Goal: Task Accomplishment & Management: Manage account settings

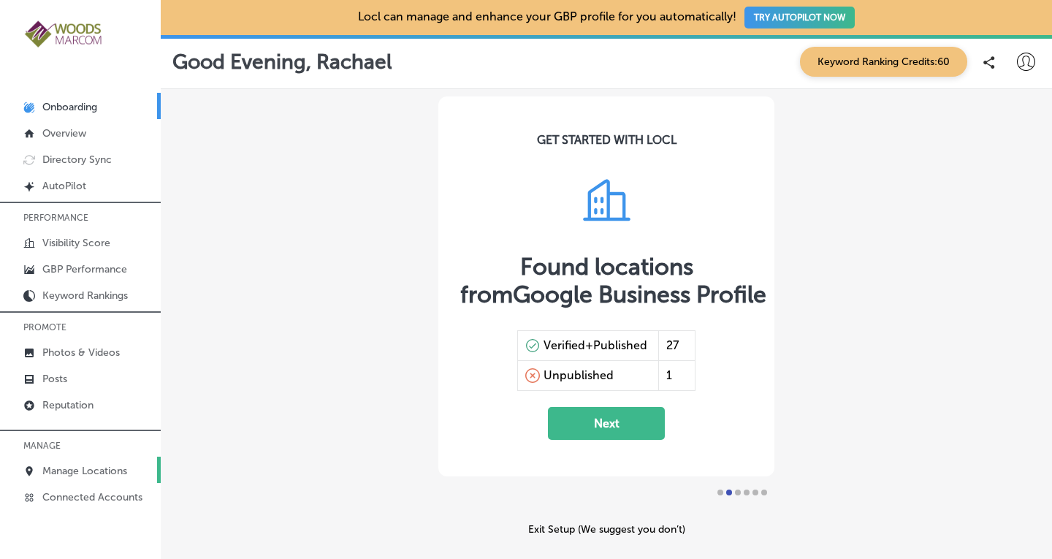
click at [95, 468] on p "Manage Locations" at bounding box center [84, 471] width 85 height 12
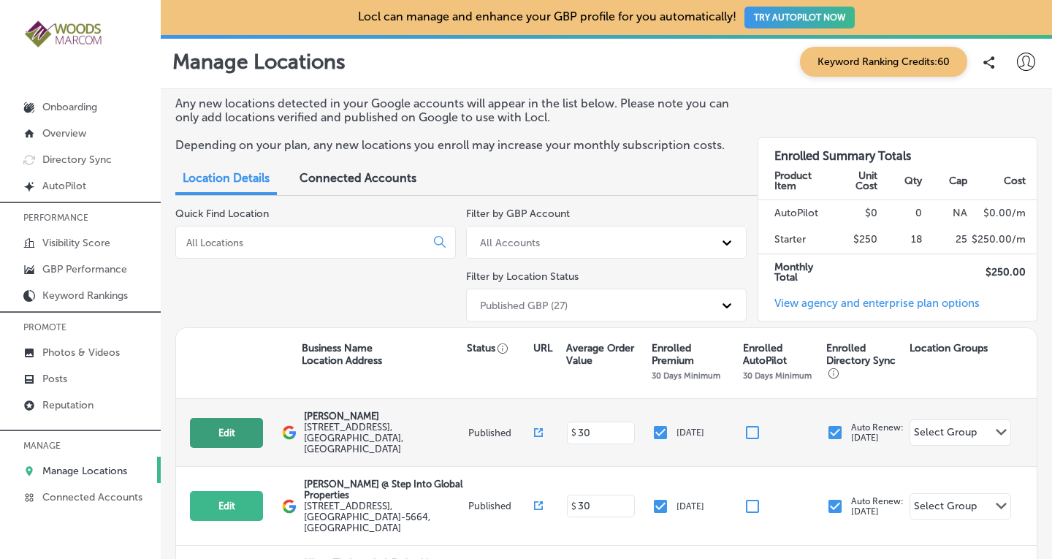
click at [229, 419] on button "Edit" at bounding box center [226, 433] width 73 height 30
select select "US"
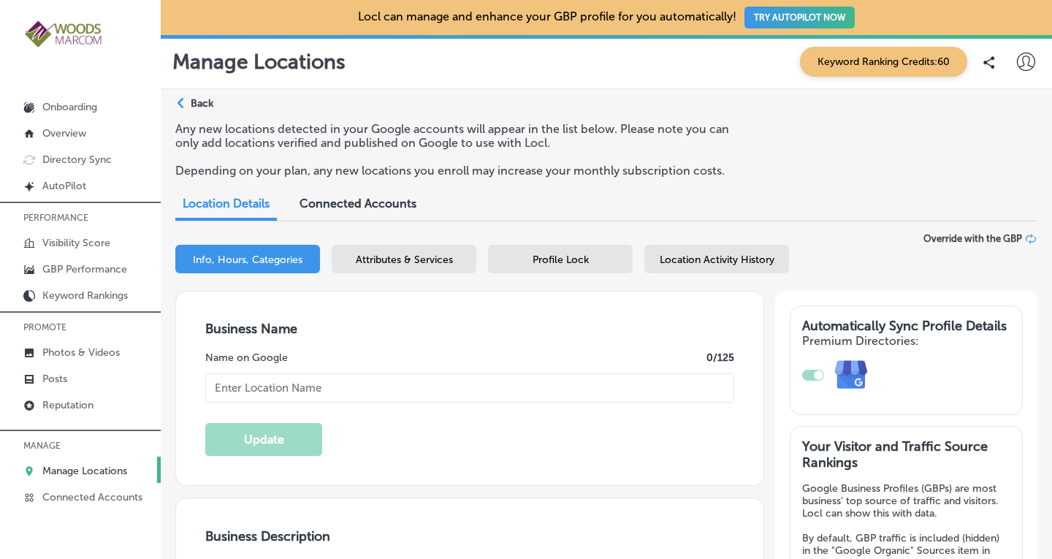
type input "[PERSON_NAME]"
type textarea "[PERSON_NAME] is a leading women's health clinic dedicated to empowering you th…"
type input "[STREET_ADDRESS]"
type input "Suite A"
type input "[GEOGRAPHIC_DATA][PERSON_NAME]"
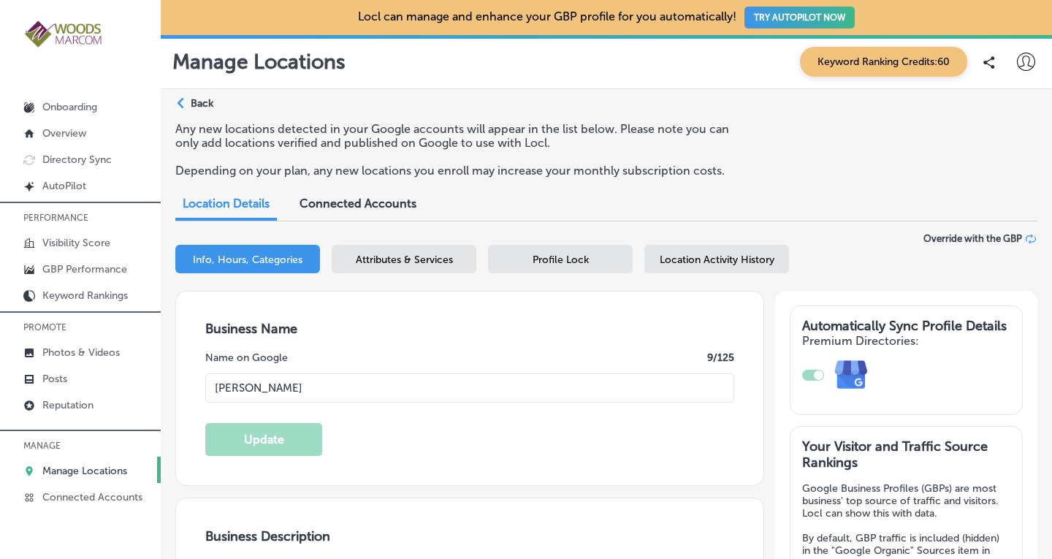
type input "98274"
type input "US"
checkbox input "true"
type input "[URL][DOMAIN_NAME]"
type textarea "[PERSON_NAME] is a leading women's health clinic dedicated to empowering you th…"
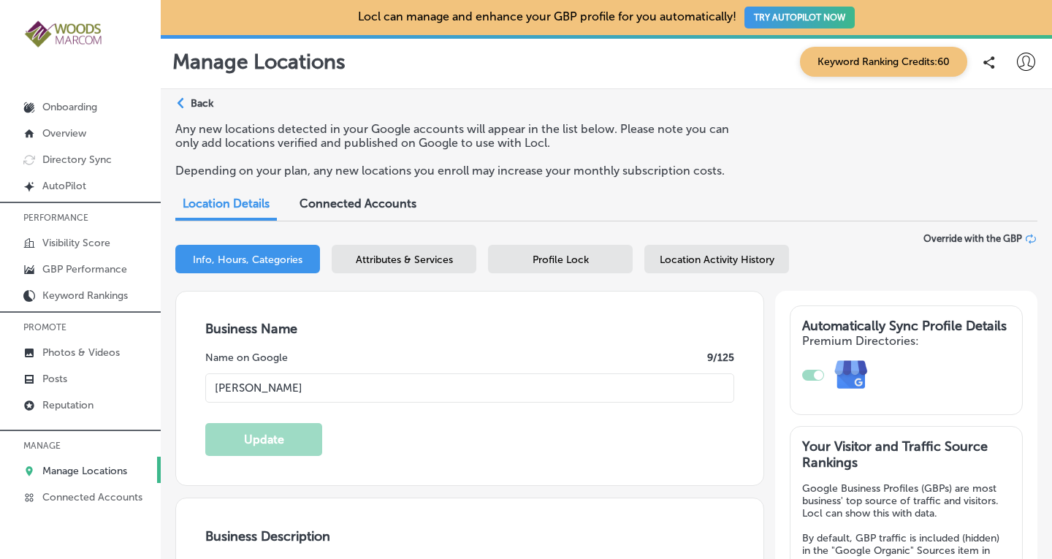
type input "[PHONE_NUMBER]"
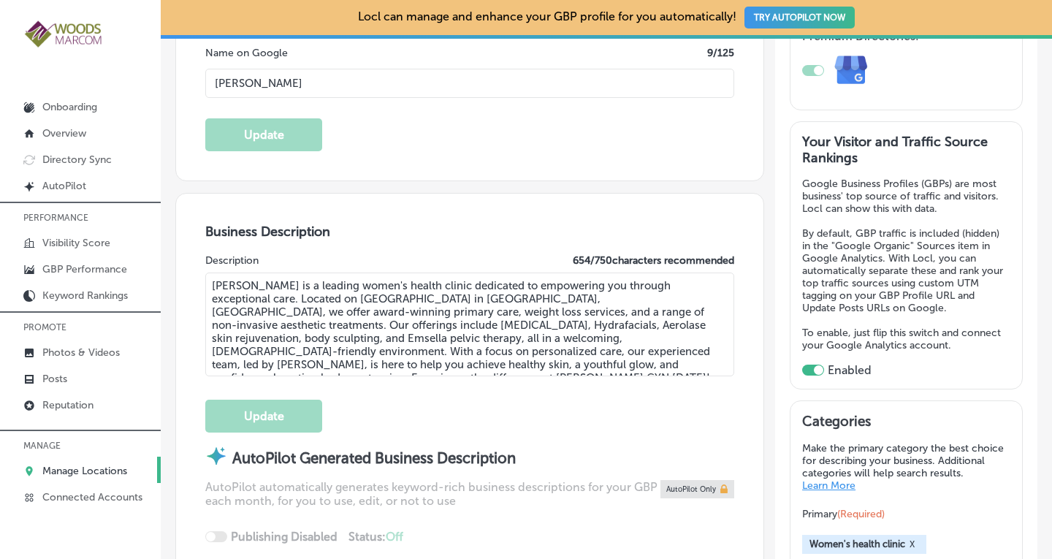
scroll to position [340, 0]
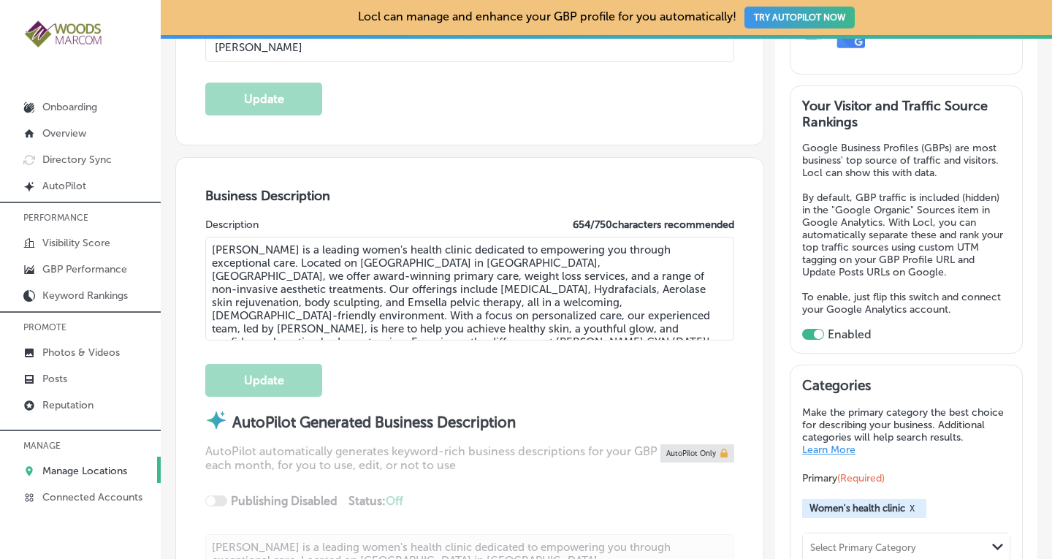
click at [376, 272] on textarea "[PERSON_NAME] is a leading women's health clinic dedicated to empowering you th…" at bounding box center [469, 289] width 529 height 104
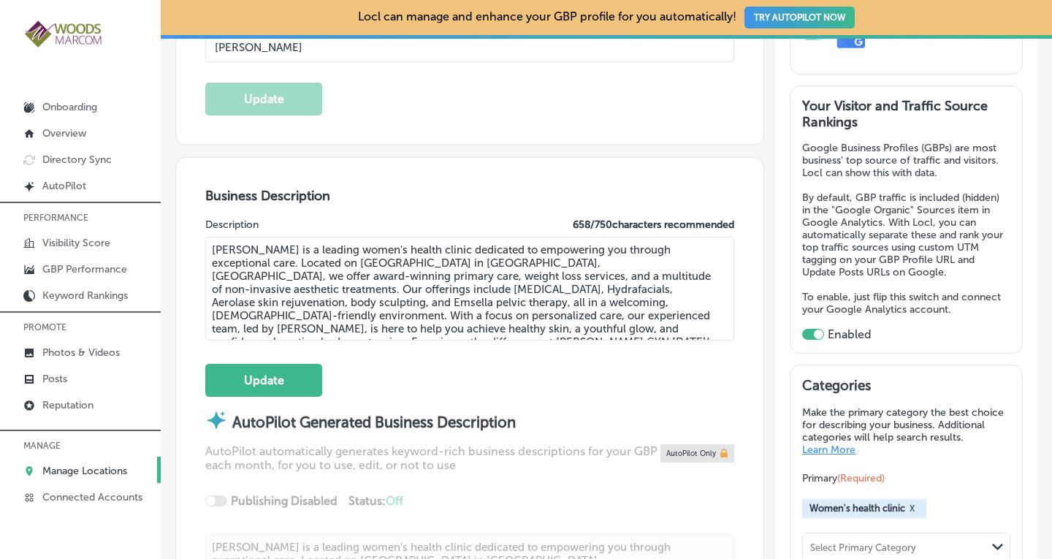
drag, startPoint x: 684, startPoint y: 298, endPoint x: 511, endPoint y: 300, distance: 173.1
click at [511, 300] on textarea "[PERSON_NAME] is a leading women's health clinic dedicated to empowering you th…" at bounding box center [469, 289] width 529 height 104
click at [621, 299] on textarea "[PERSON_NAME] is a leading women's health clinic dedicated to empowering you th…" at bounding box center [469, 289] width 529 height 104
click at [430, 315] on textarea "[PERSON_NAME] is a leading women's health clinic dedicated to empowering you th…" at bounding box center [469, 289] width 529 height 104
type textarea "[PERSON_NAME] is a leading women's health clinic dedicated to empowering you th…"
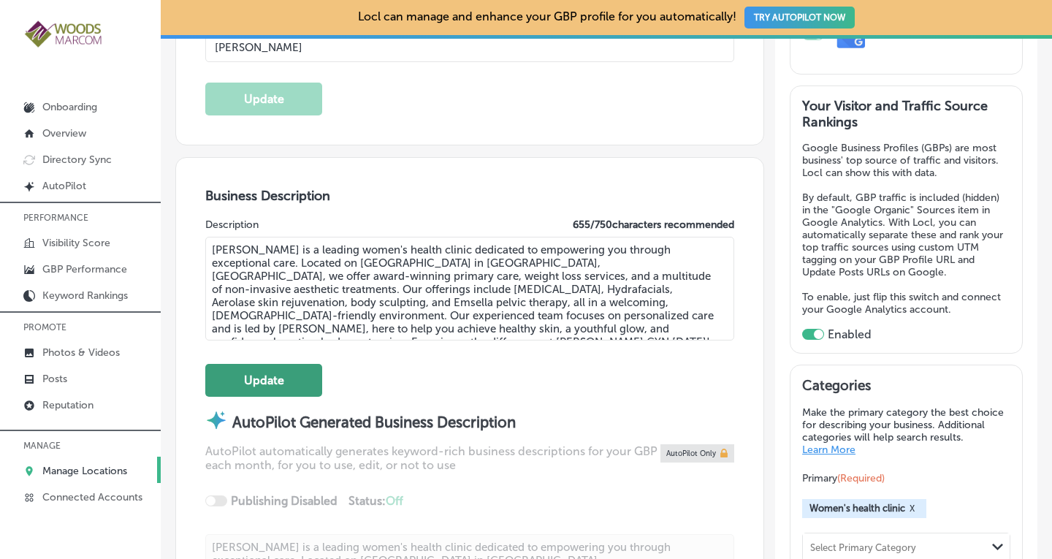
click at [272, 380] on button "Update" at bounding box center [263, 380] width 117 height 33
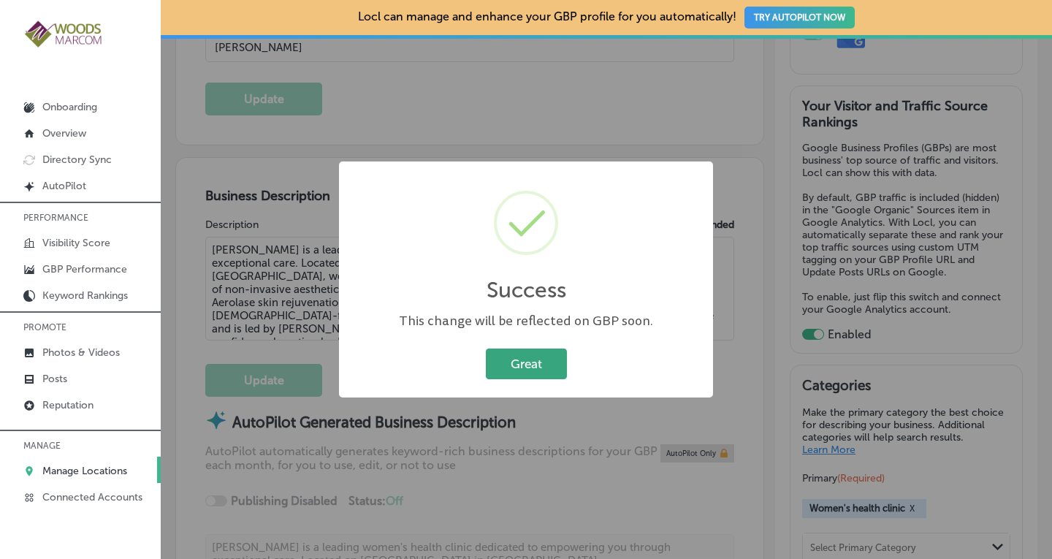
click at [522, 366] on button "Great" at bounding box center [526, 363] width 81 height 30
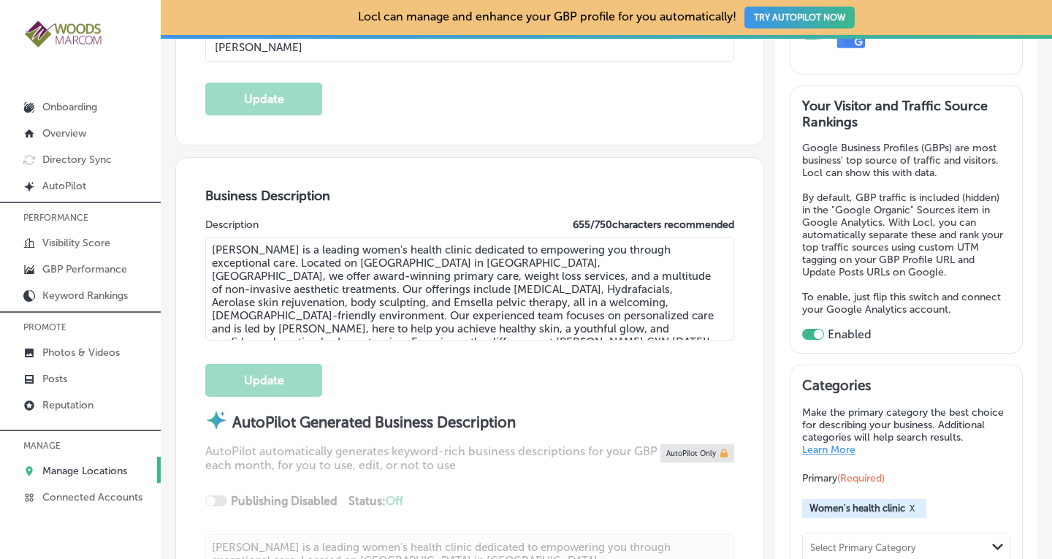
click at [88, 469] on p "Manage Locations" at bounding box center [84, 471] width 85 height 12
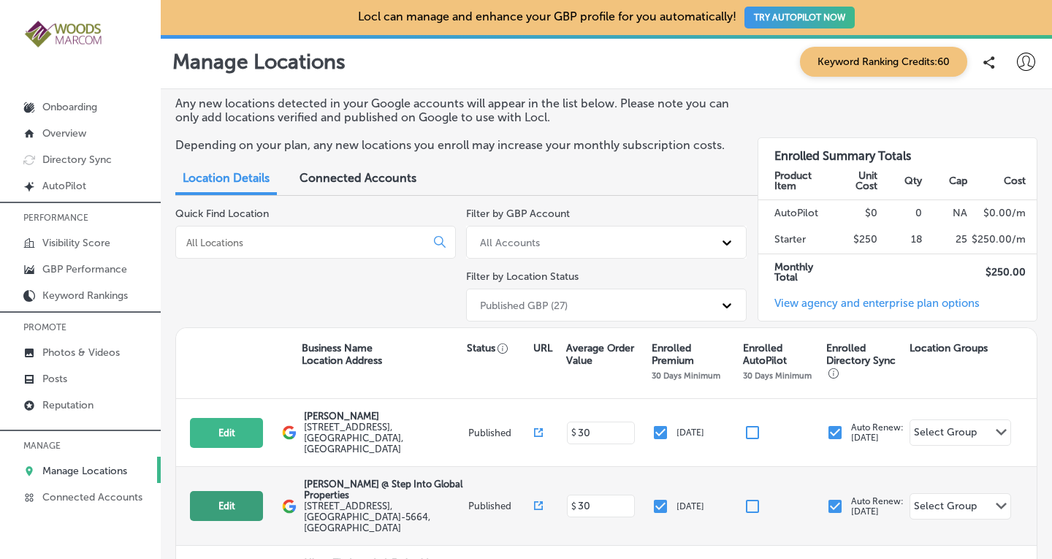
click at [233, 493] on button "Edit" at bounding box center [226, 506] width 73 height 30
select select "US"
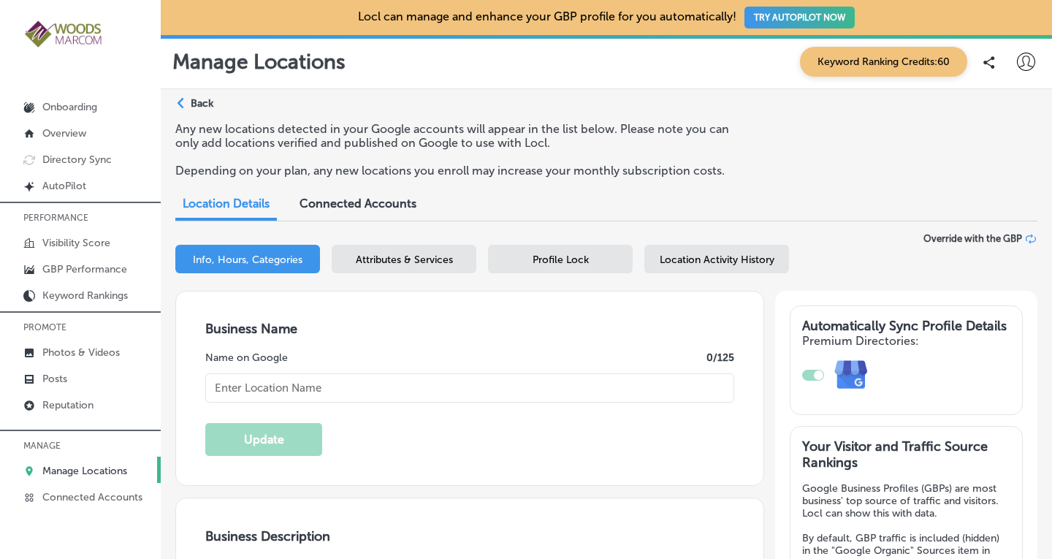
checkbox input "true"
type textarea "Step Into Global Properties is your premier destination for luxury and investme…"
type input "[STREET_ADDRESS]"
type input "Suite #124"
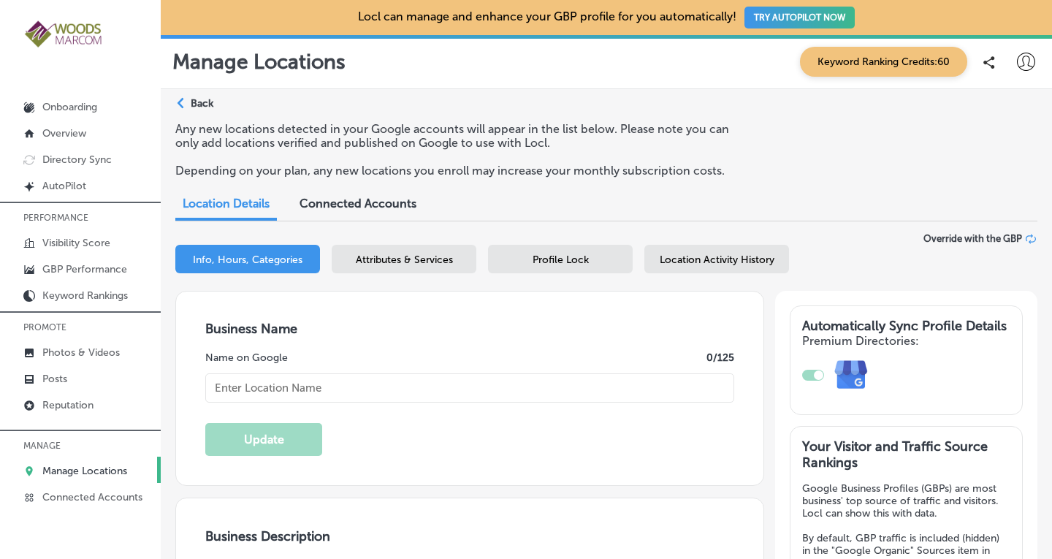
type input "Bellingham"
type input "98226-5664"
type input "US"
type input "[URL][DOMAIN_NAME]"
type input "[PERSON_NAME] @ Step Into Global Properties"
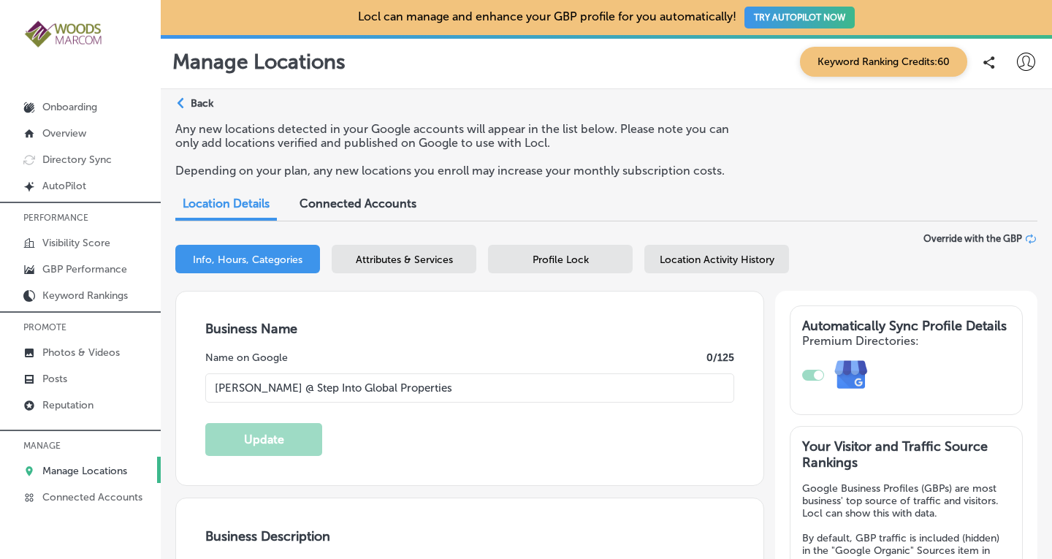
type input "[PHONE_NUMBER]"
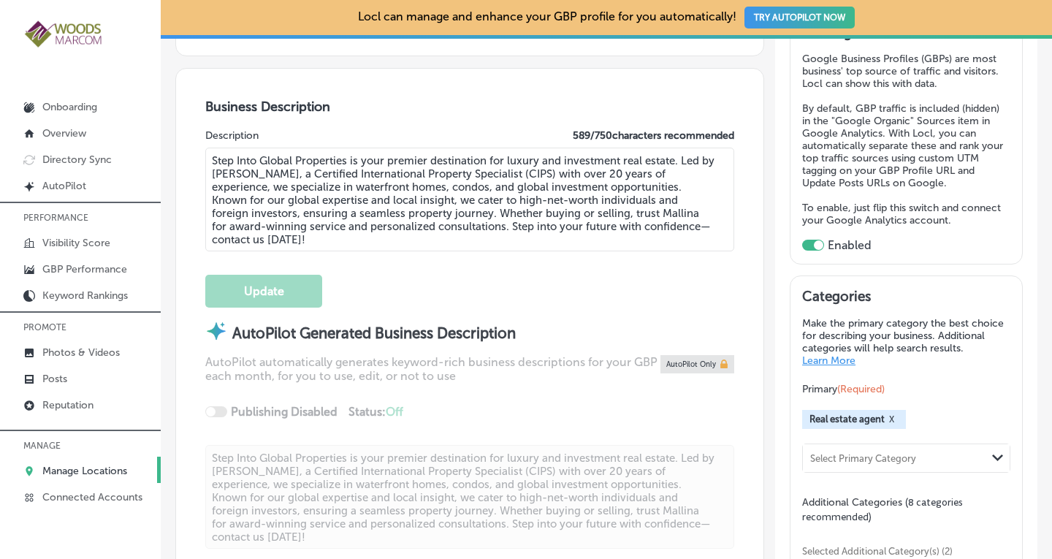
scroll to position [453, 0]
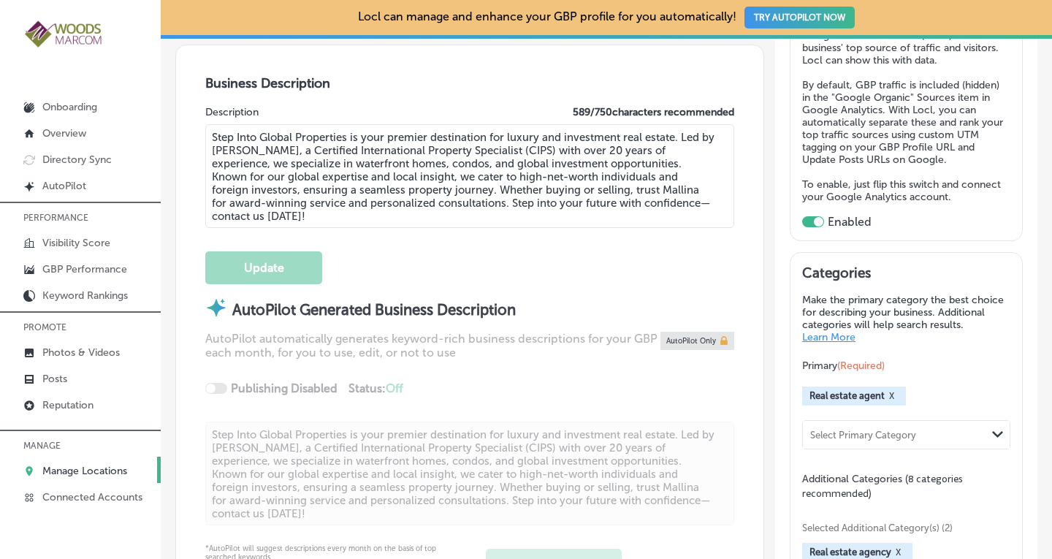
click at [604, 145] on textarea "Step Into Global Properties is your premier destination for luxury and investme…" at bounding box center [469, 176] width 529 height 104
click at [502, 175] on textarea "Step Into Global Properties is your premier destination for luxury and investme…" at bounding box center [469, 176] width 529 height 104
drag, startPoint x: 490, startPoint y: 187, endPoint x: 408, endPoint y: 189, distance: 82.6
click at [408, 189] on textarea "Step Into Global Properties is your premier destination for luxury and investme…" at bounding box center [469, 176] width 529 height 104
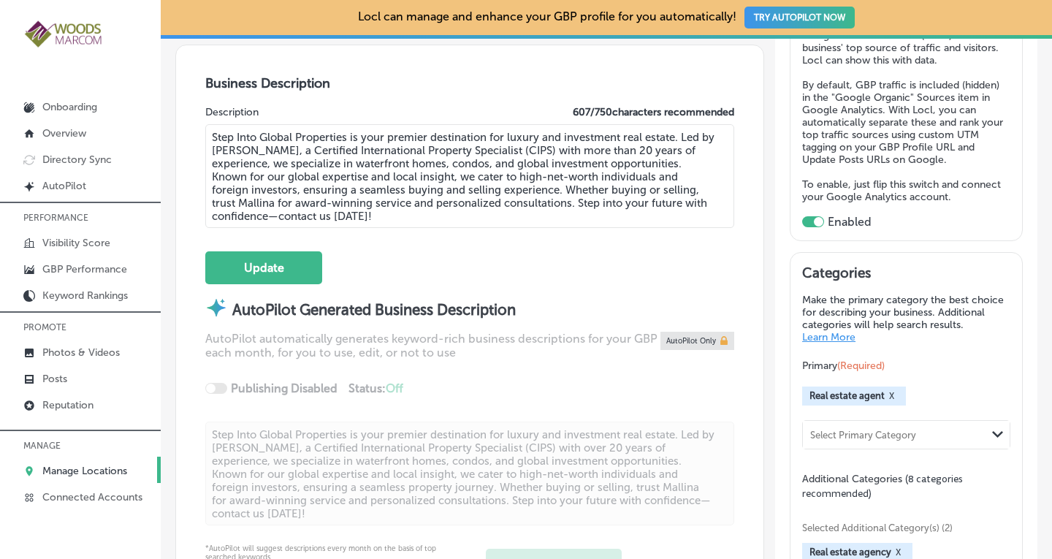
drag, startPoint x: 497, startPoint y: 186, endPoint x: 408, endPoint y: 188, distance: 89.1
click at [408, 188] on textarea "Step Into Global Properties is your premier destination for luxury and investme…" at bounding box center [469, 176] width 529 height 104
click at [402, 186] on textarea "Step Into Global Properties is your premier destination for luxury and investme…" at bounding box center [469, 176] width 529 height 104
type textarea "Step Into Global Properties is your premier destination for luxury and investme…"
click at [271, 266] on button "Update" at bounding box center [263, 267] width 117 height 33
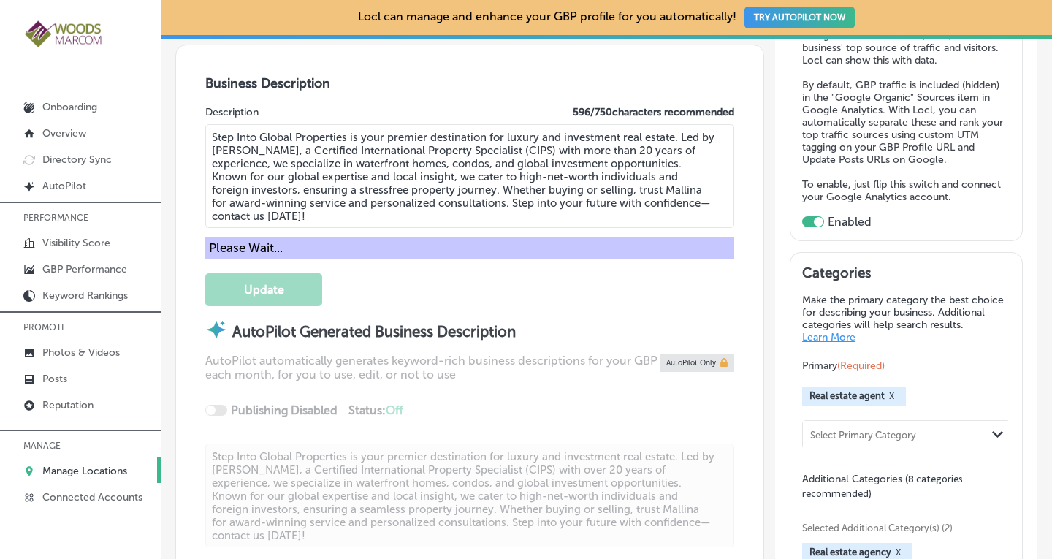
click at [386, 188] on textarea "Step Into Global Properties is your premier destination for luxury and investme…" at bounding box center [469, 176] width 529 height 104
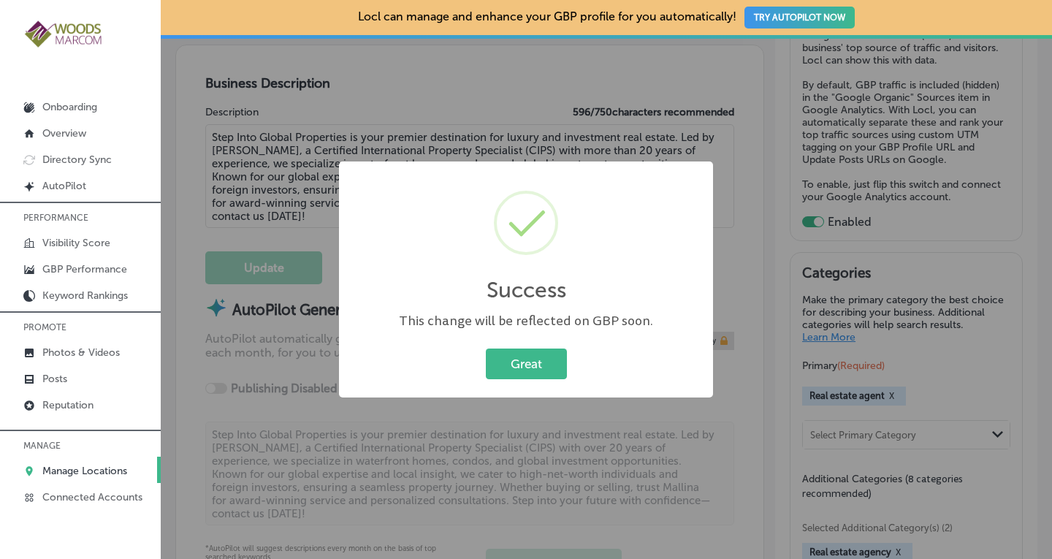
click at [486, 348] on button "Great" at bounding box center [526, 363] width 81 height 30
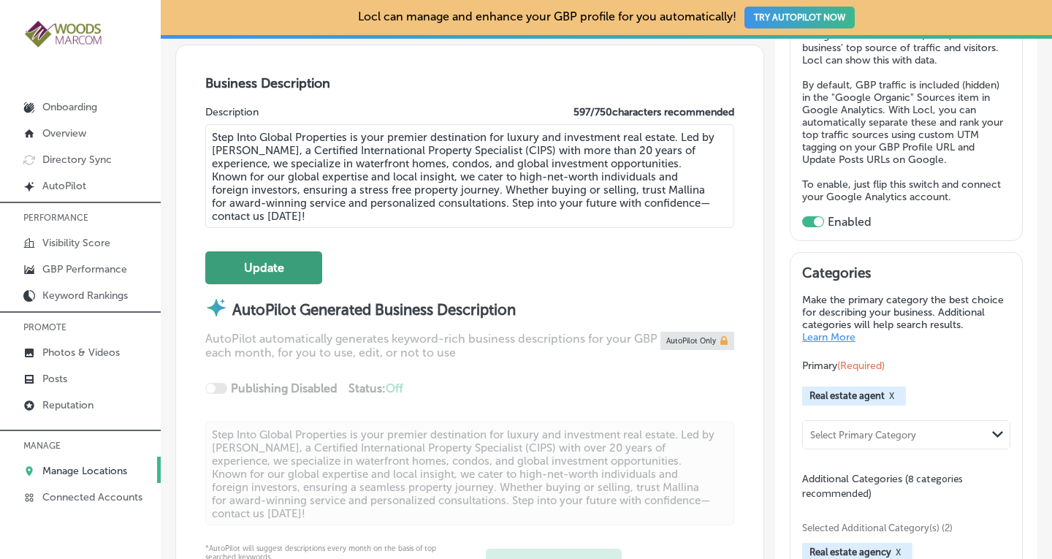
type textarea "Step Into Global Properties is your premier destination for luxury and investme…"
click at [286, 256] on button "Update" at bounding box center [263, 267] width 117 height 33
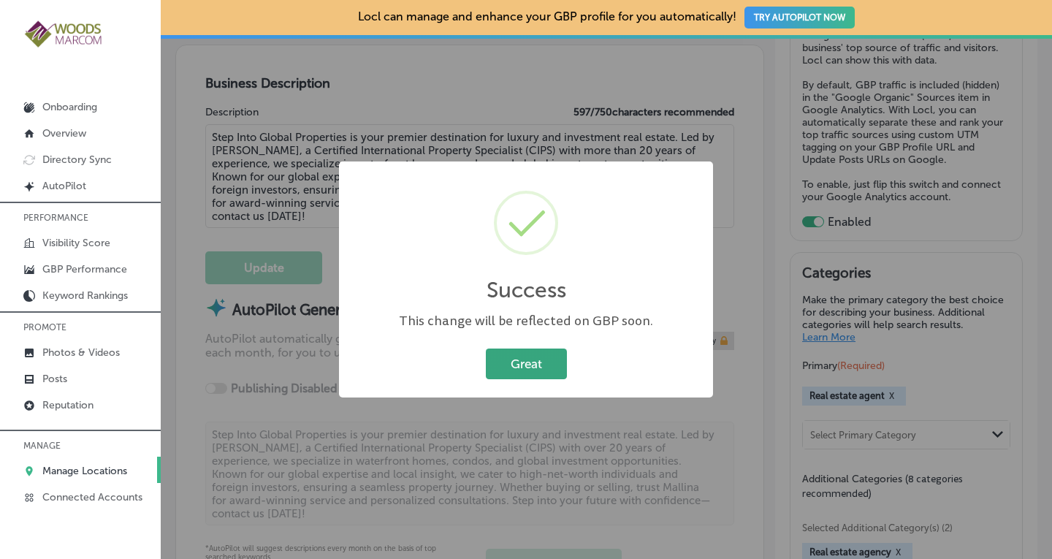
click at [519, 363] on button "Great" at bounding box center [526, 363] width 81 height 30
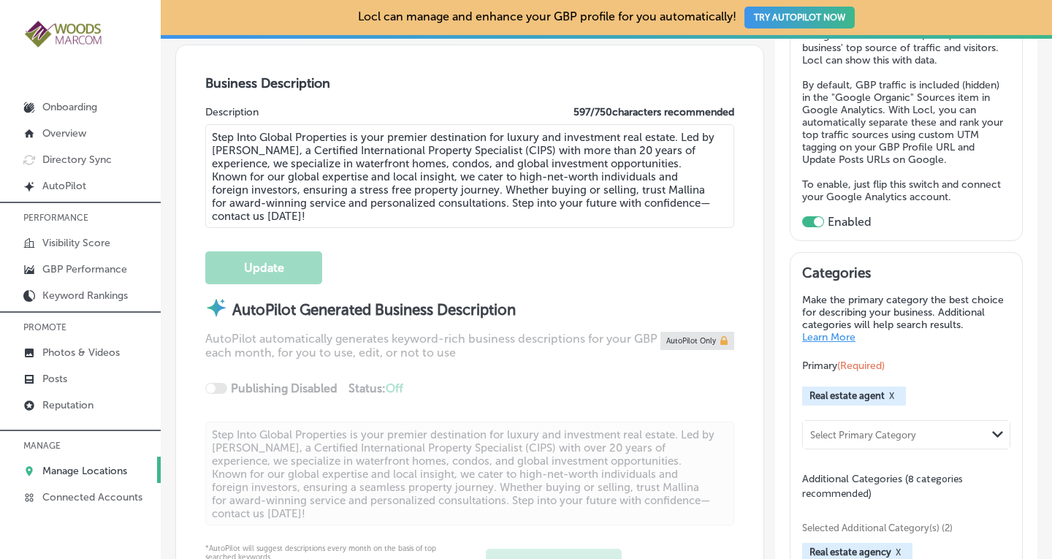
click at [69, 467] on p "Manage Locations" at bounding box center [84, 471] width 85 height 12
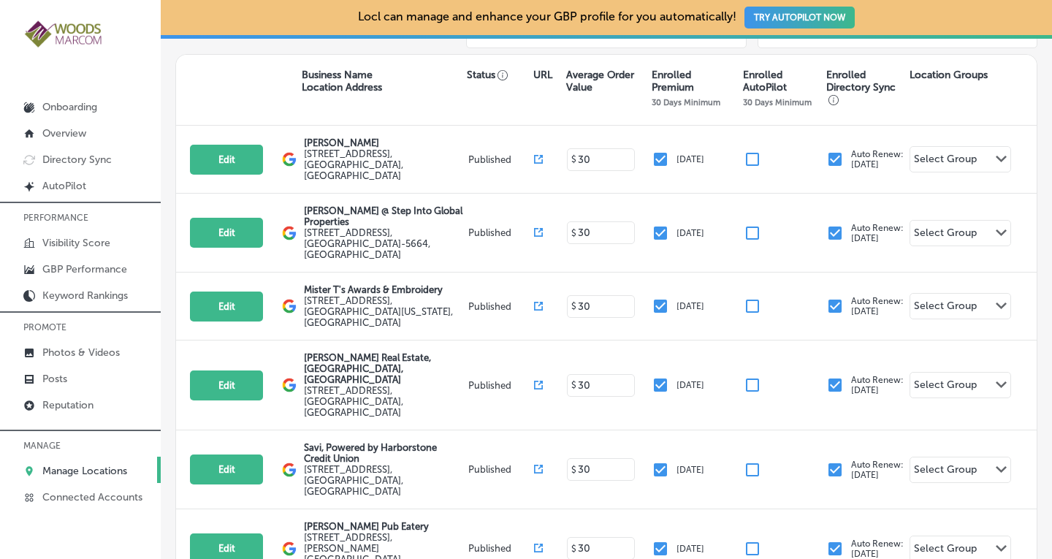
scroll to position [274, 0]
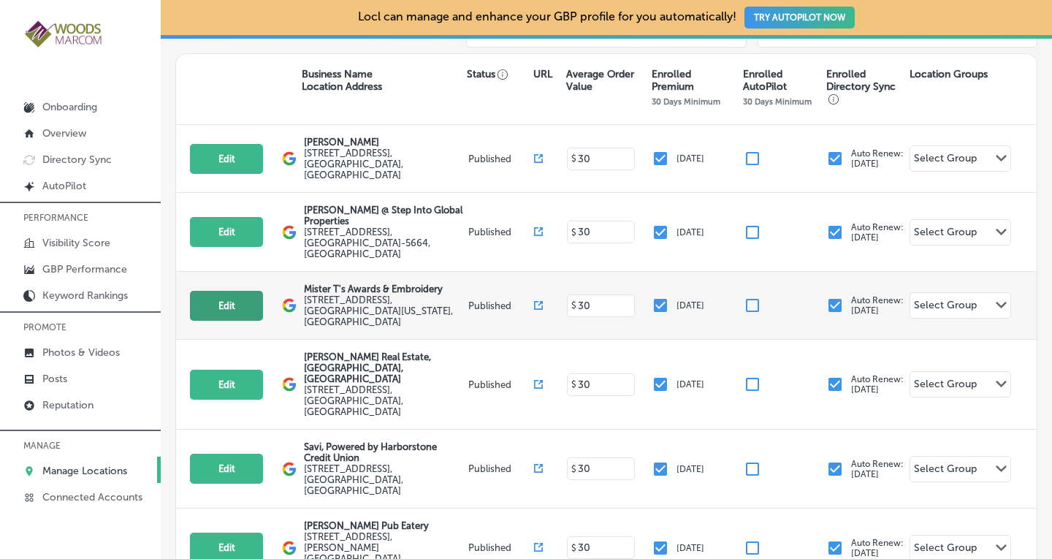
click at [210, 291] on button "Edit" at bounding box center [226, 306] width 73 height 30
select select "US"
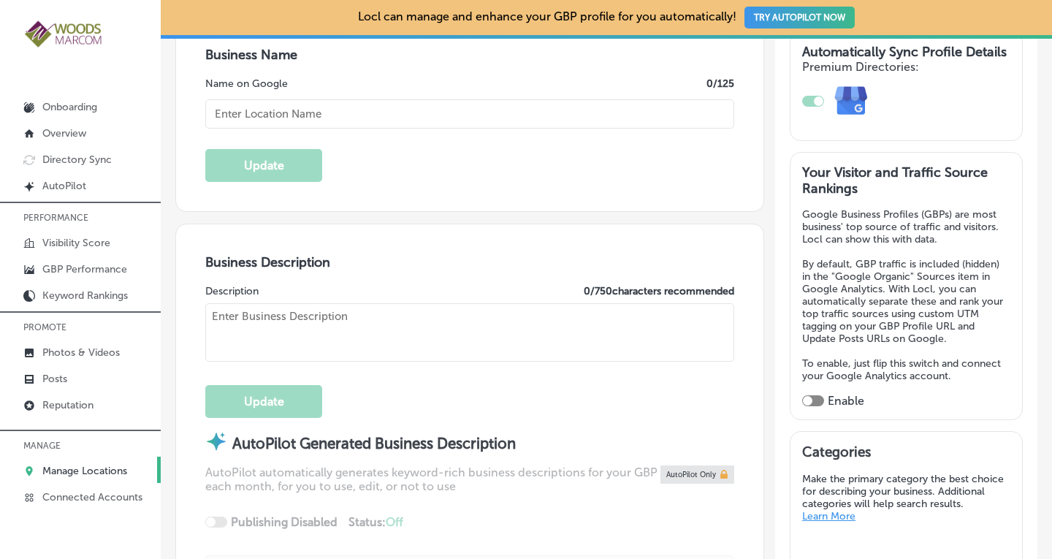
scroll to position [299, 0]
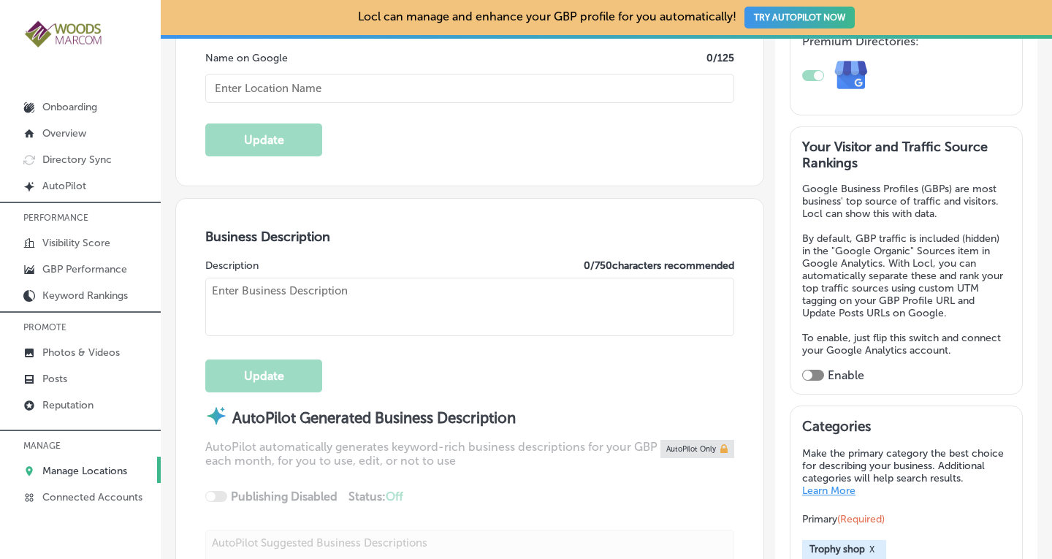
checkbox input "true"
type textarea "Mister T's Awards & Embroidery is your go-to destination for custom embroidery,…"
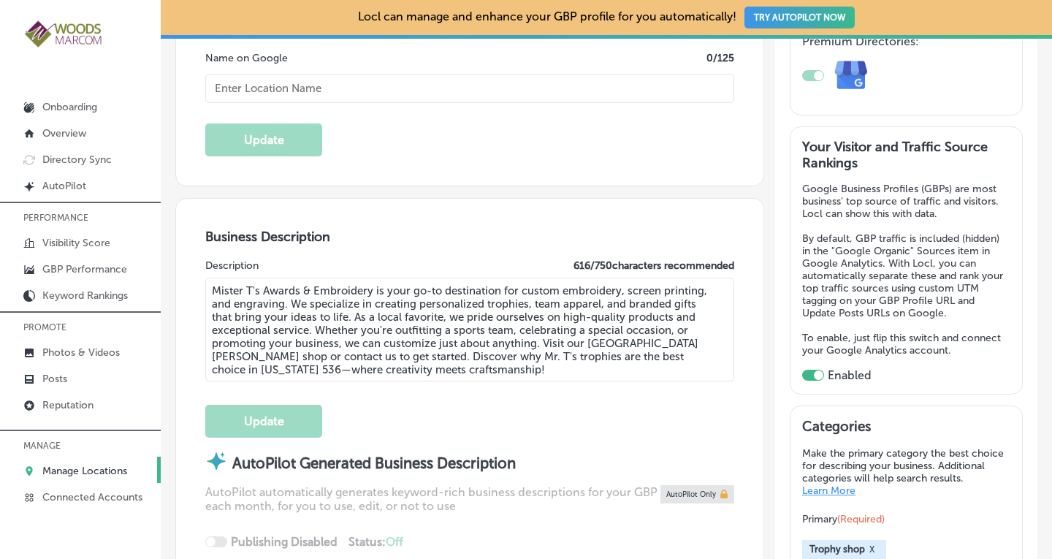
type textarea "Mister T's Awards & Embroidery is your go-to destination for custom embroidery,…"
type input "[STREET_ADDRESS]"
type input "[GEOGRAPHIC_DATA][PERSON_NAME]"
type input "98273"
type input "US"
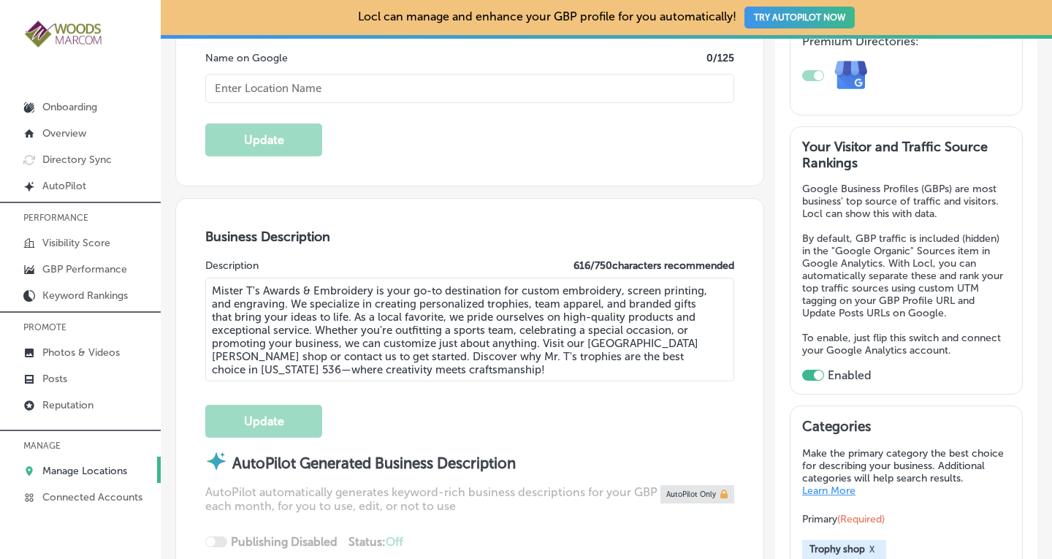
type input "[URL][DOMAIN_NAME]"
type input "Mister T's Awards & Embroidery"
type input "[PHONE_NUMBER]"
drag, startPoint x: 497, startPoint y: 289, endPoint x: 443, endPoint y: 283, distance: 54.4
click at [443, 283] on textarea "Mister T's Awards & Embroidery is your go-to destination for custom embroidery,…" at bounding box center [469, 330] width 529 height 104
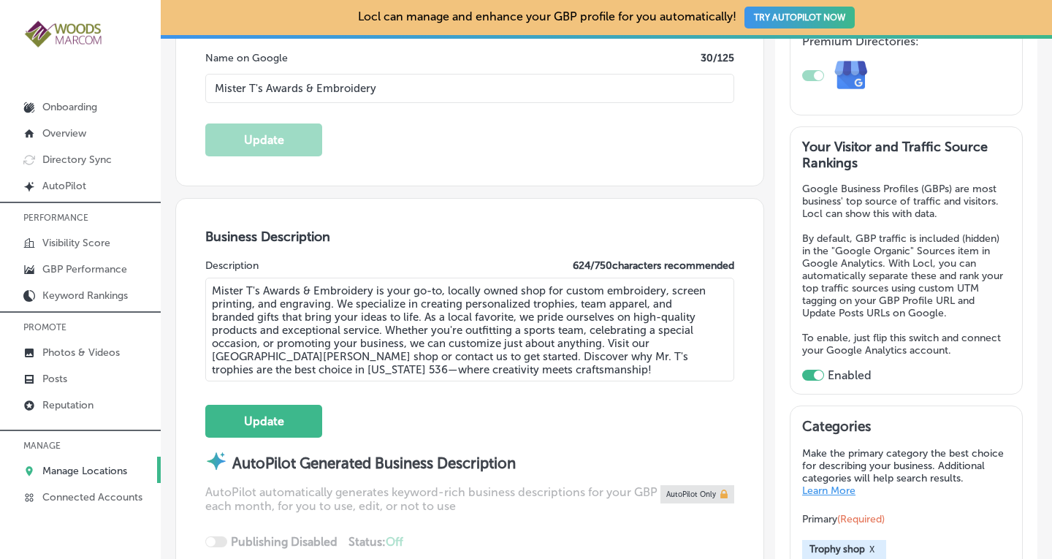
click at [291, 363] on textarea "Mister T's Awards & Embroidery is your go-to, locally owned shop for custom emb…" at bounding box center [469, 330] width 529 height 104
click at [589, 354] on textarea "Mister T's Awards & Embroidery is your go-to, locally owned shop for custom emb…" at bounding box center [469, 330] width 529 height 104
click at [533, 356] on textarea "Mister T's Awards & Embroidery is your go-to, locally owned shop for custom emb…" at bounding box center [469, 330] width 529 height 104
click at [568, 356] on textarea "Mister T's Awards & Embroidery is your go-to, locally owned shop for custom emb…" at bounding box center [469, 330] width 529 height 104
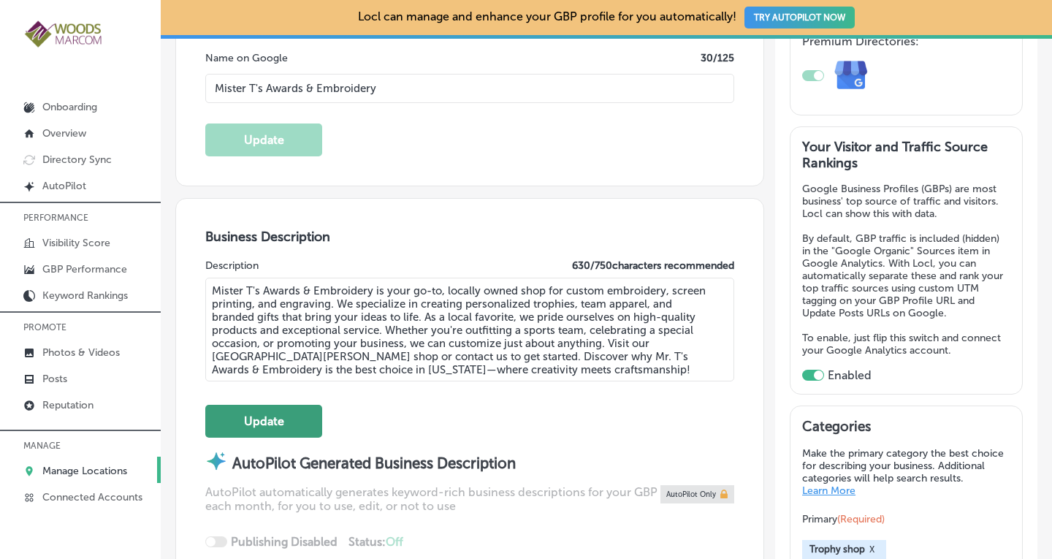
type textarea "Mister T's Awards & Embroidery is your go-to, locally owned shop for custom emb…"
click at [287, 415] on button "Update" at bounding box center [263, 421] width 117 height 33
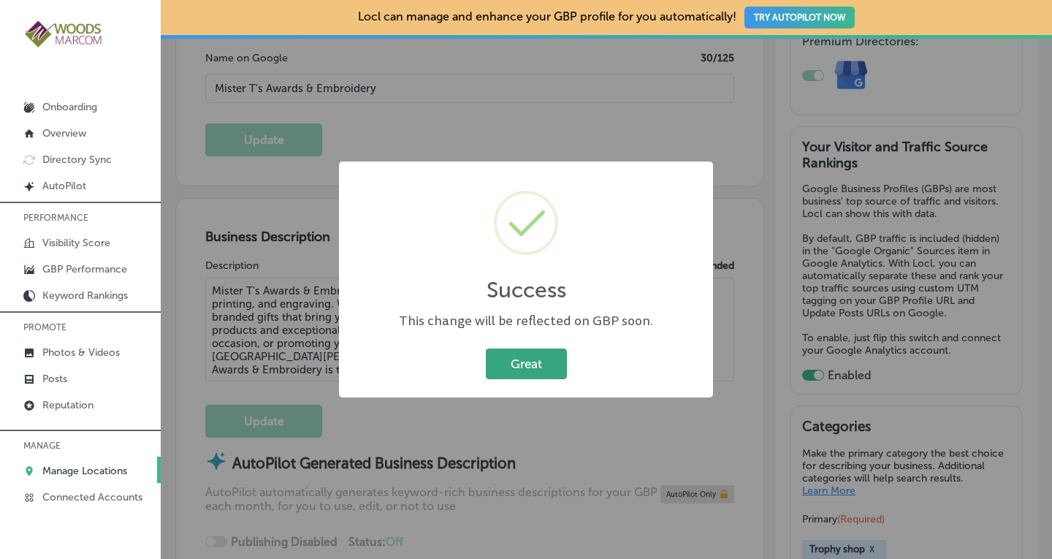
click at [498, 367] on button "Great" at bounding box center [526, 363] width 81 height 30
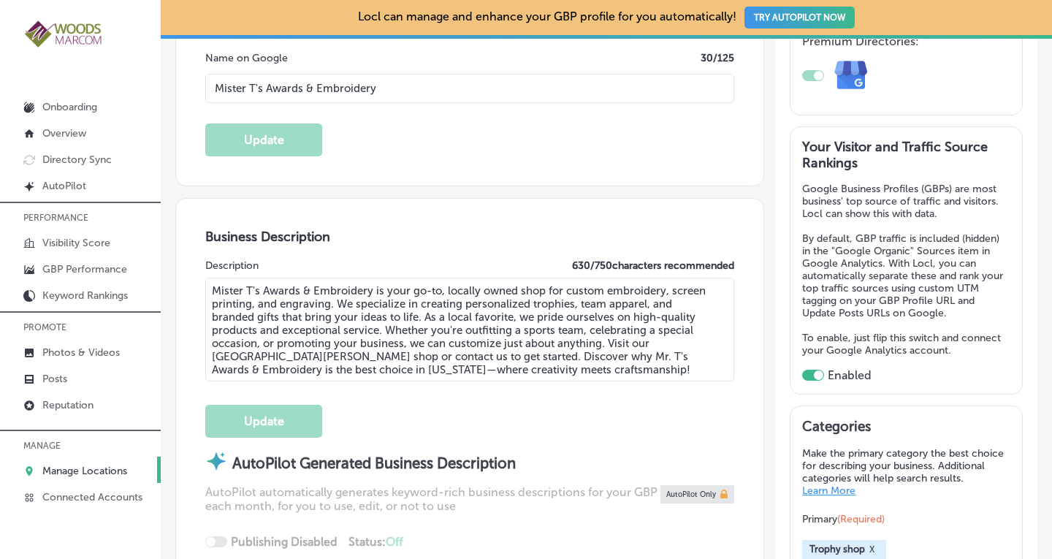
click at [93, 465] on p "Manage Locations" at bounding box center [84, 471] width 85 height 12
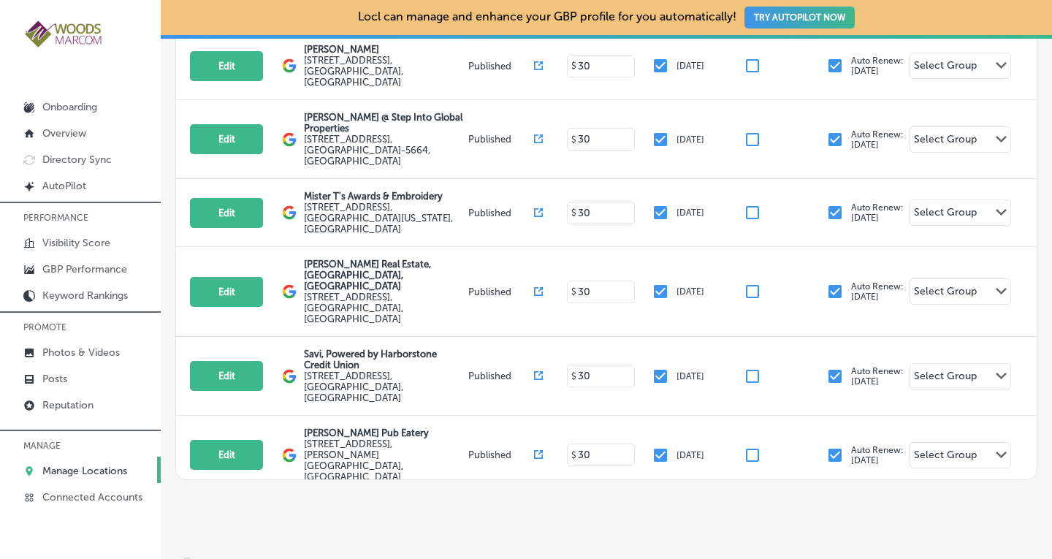
scroll to position [376, 0]
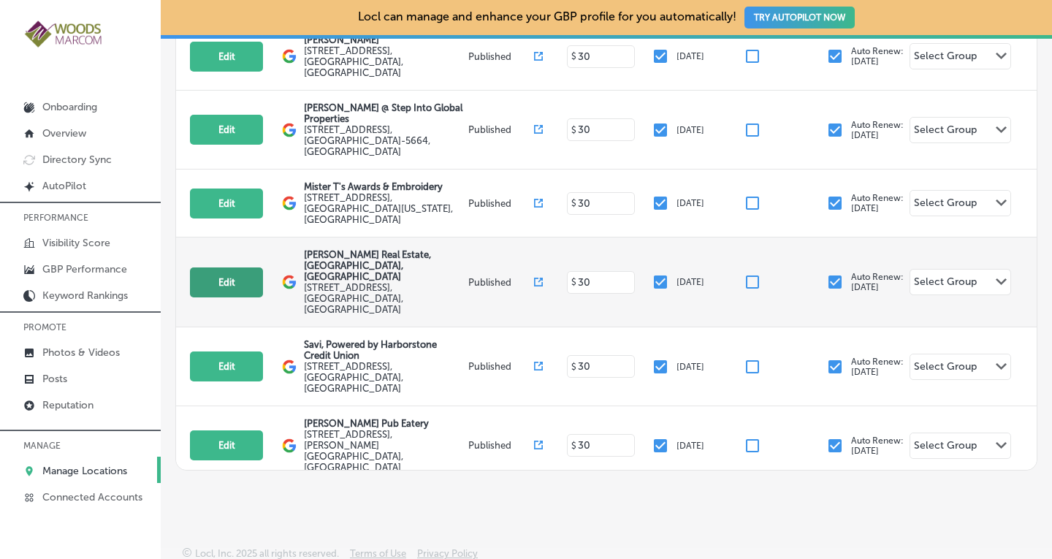
click at [224, 267] on button "Edit" at bounding box center [226, 282] width 73 height 30
select select "US"
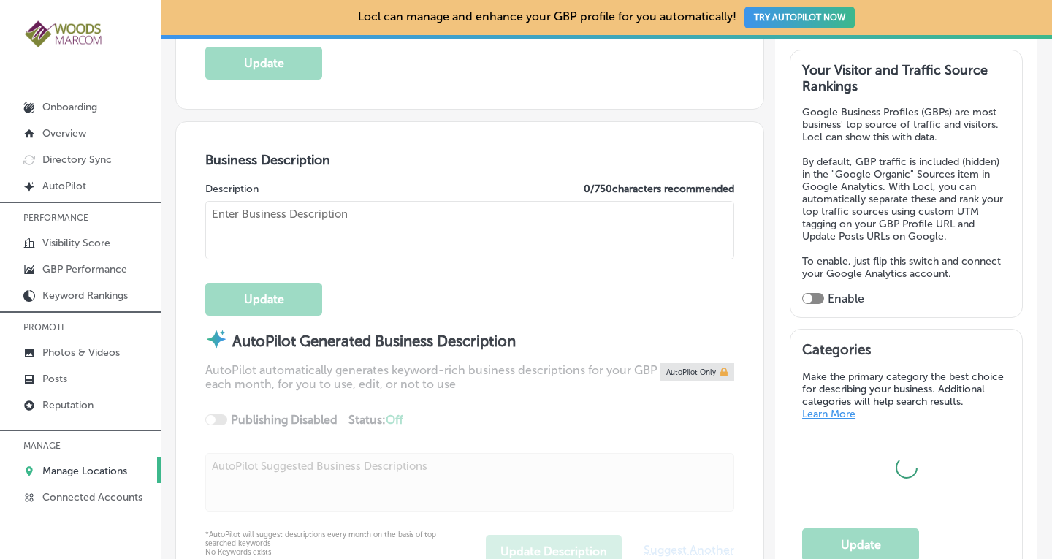
scroll to position [402, 0]
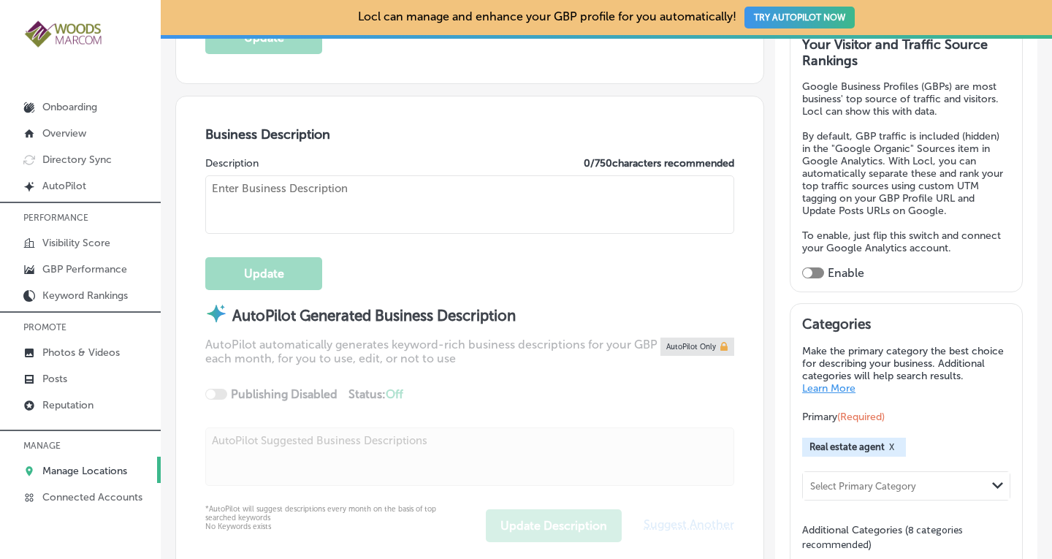
checkbox input "true"
type input "[PERSON_NAME] Real Estate, [GEOGRAPHIC_DATA], [GEOGRAPHIC_DATA]"
type textarea "Discover your next chapter with [PERSON_NAME] Real Estate. Whether you're looki…"
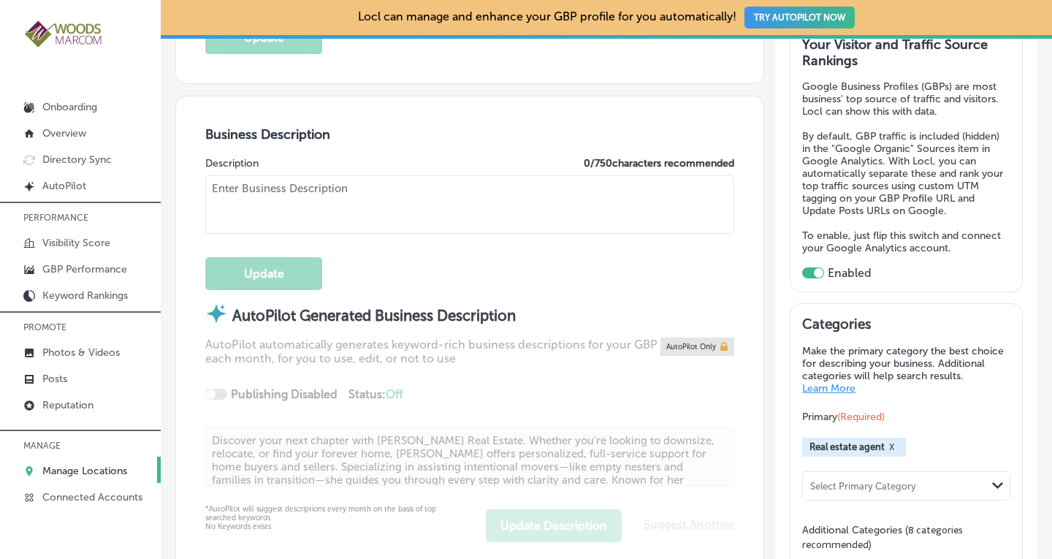
type input "[STREET_ADDRESS]"
type input "[GEOGRAPHIC_DATA][PERSON_NAME]"
type input "98273"
type input "US"
type input "[URL][DOMAIN_NAME]"
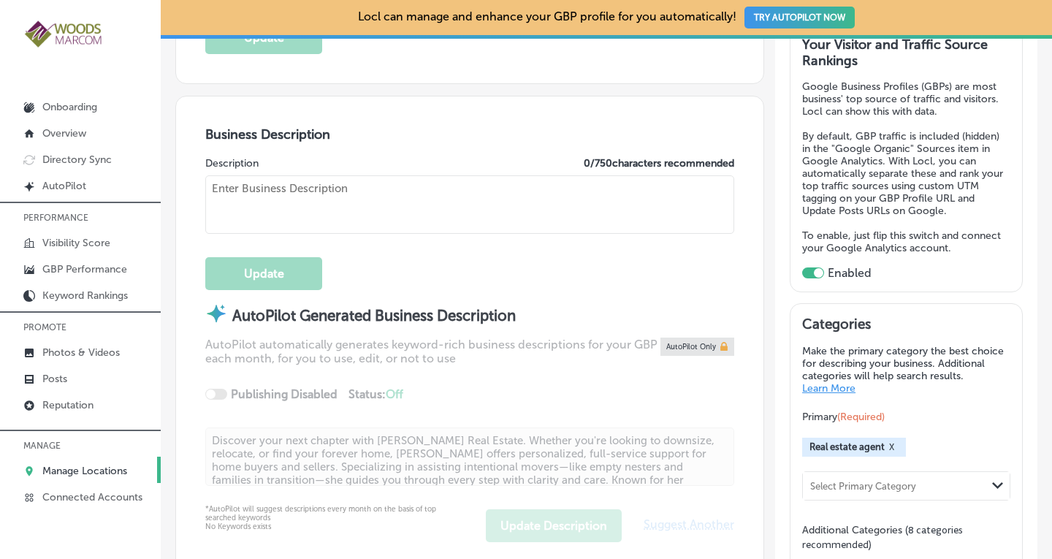
type textarea "Discover your next chapter with [PERSON_NAME] Real Estate. Whether you're looki…"
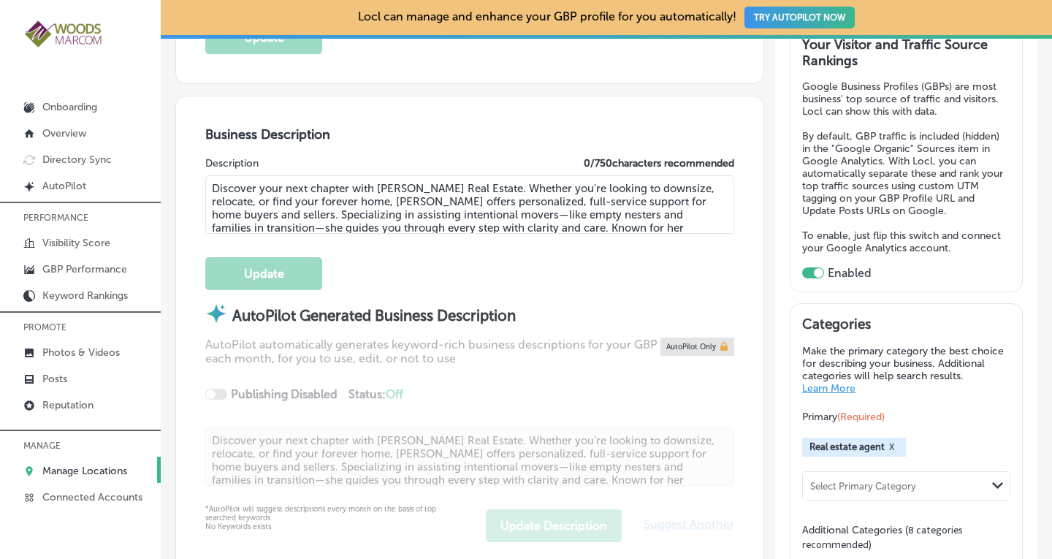
type input "[PHONE_NUMBER]"
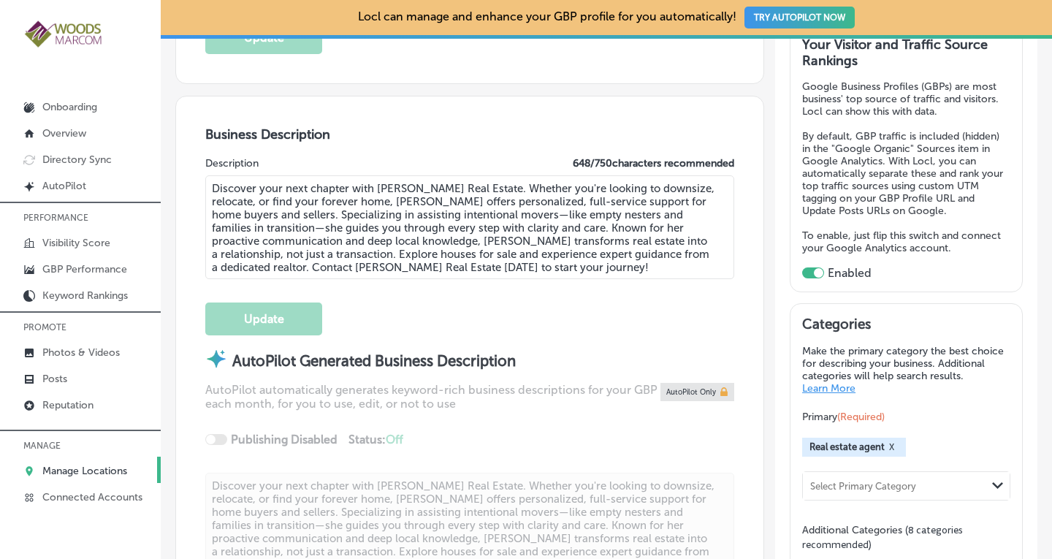
click at [501, 224] on textarea "Discover your next chapter with [PERSON_NAME] Real Estate. Whether you're looki…" at bounding box center [469, 227] width 529 height 104
click at [678, 226] on textarea "Discover your next chapter with [PERSON_NAME] Real Estate. Whether you're looki…" at bounding box center [469, 227] width 529 height 104
click at [379, 255] on textarea "Discover your next chapter with [PERSON_NAME] Real Estate. Whether you're looki…" at bounding box center [469, 227] width 529 height 104
drag, startPoint x: 496, startPoint y: 250, endPoint x: 424, endPoint y: 248, distance: 72.3
click at [424, 248] on textarea "Discover your next chapter with [PERSON_NAME] Real Estate. Whether you're looki…" at bounding box center [469, 227] width 529 height 104
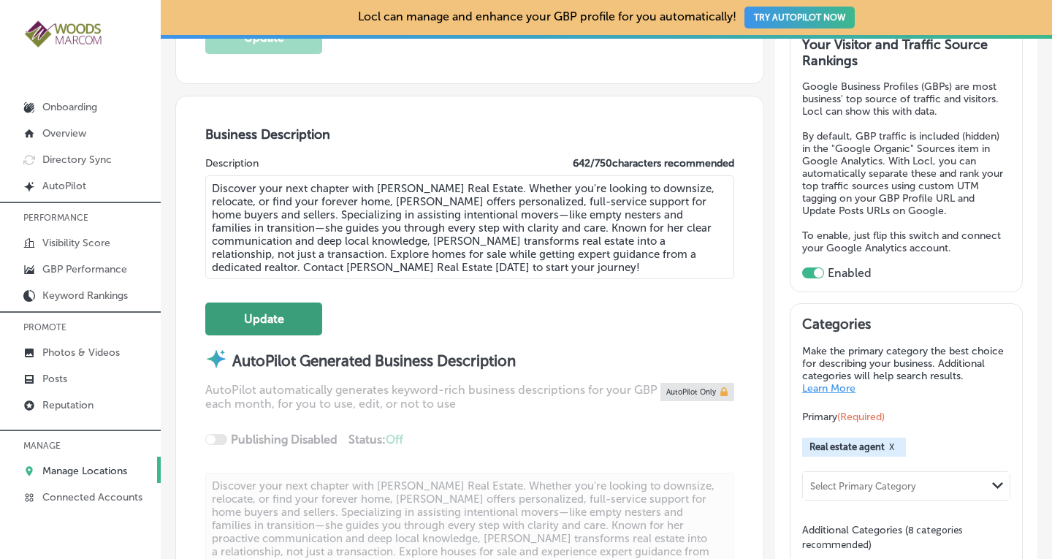
type textarea "Discover your next chapter with [PERSON_NAME] Real Estate. Whether you're looki…"
click at [268, 310] on button "Update" at bounding box center [263, 318] width 117 height 33
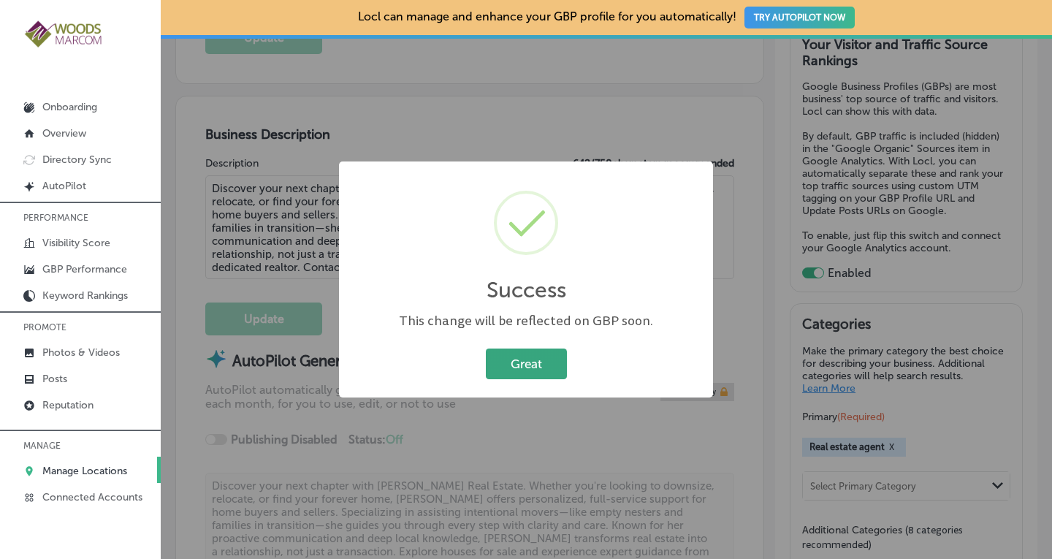
click at [519, 364] on button "Great" at bounding box center [526, 363] width 81 height 30
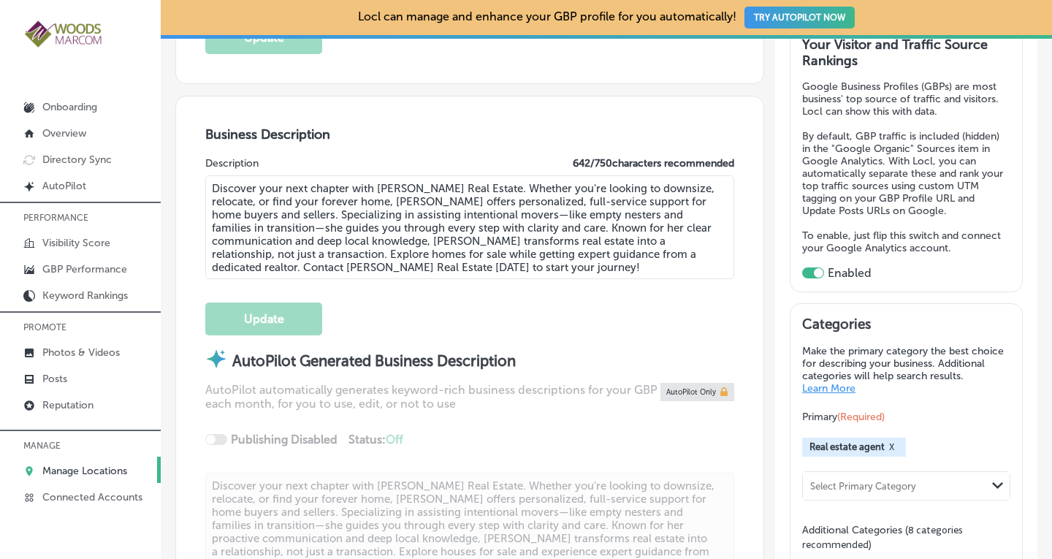
click at [77, 469] on p "Manage Locations" at bounding box center [84, 471] width 85 height 12
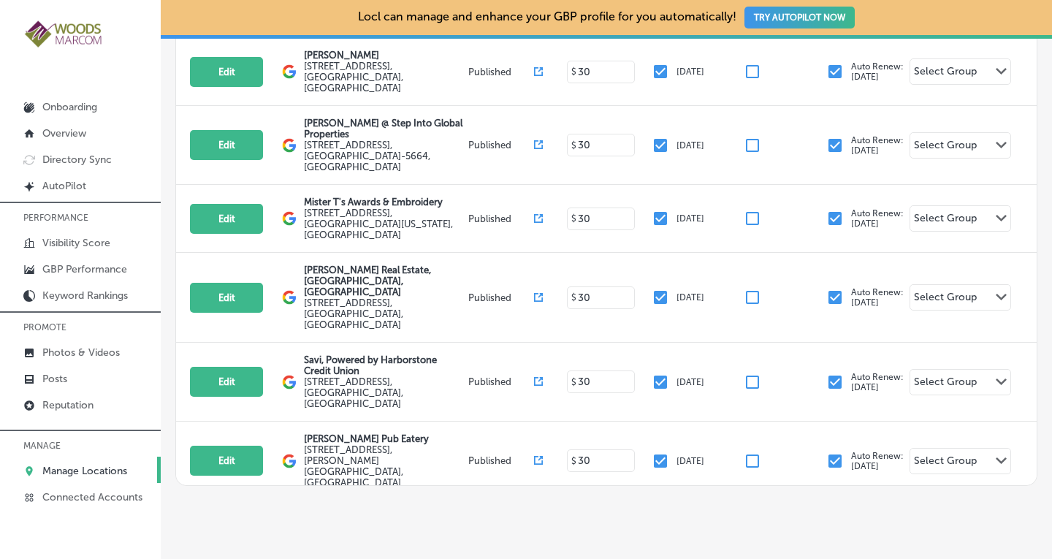
scroll to position [382, 0]
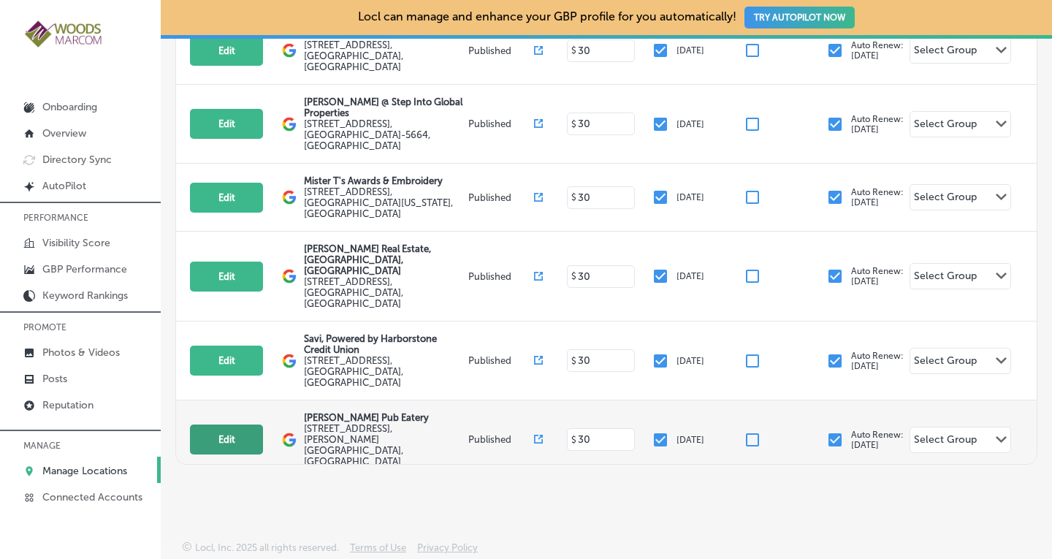
click at [224, 424] on button "Edit" at bounding box center [226, 439] width 73 height 30
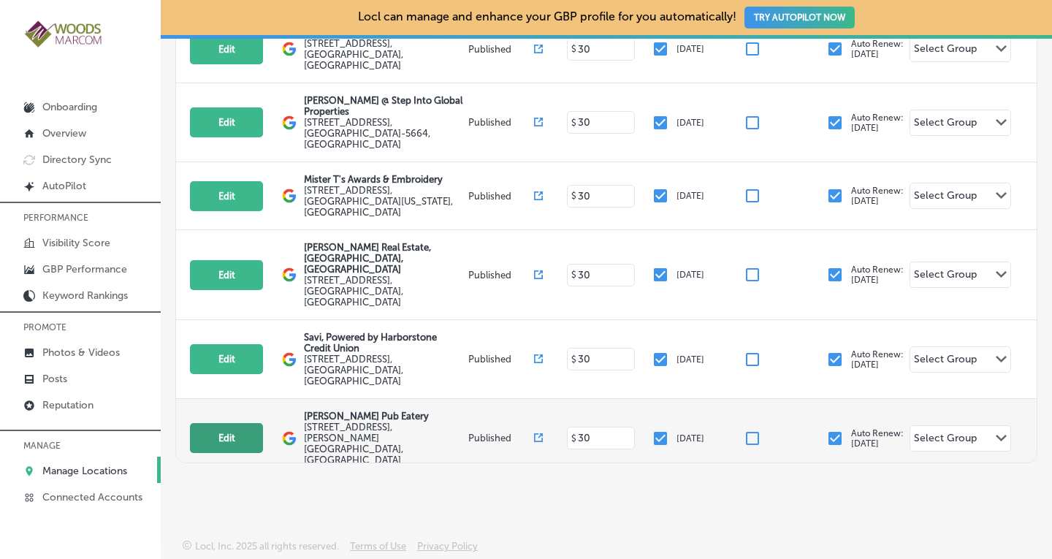
select select "US"
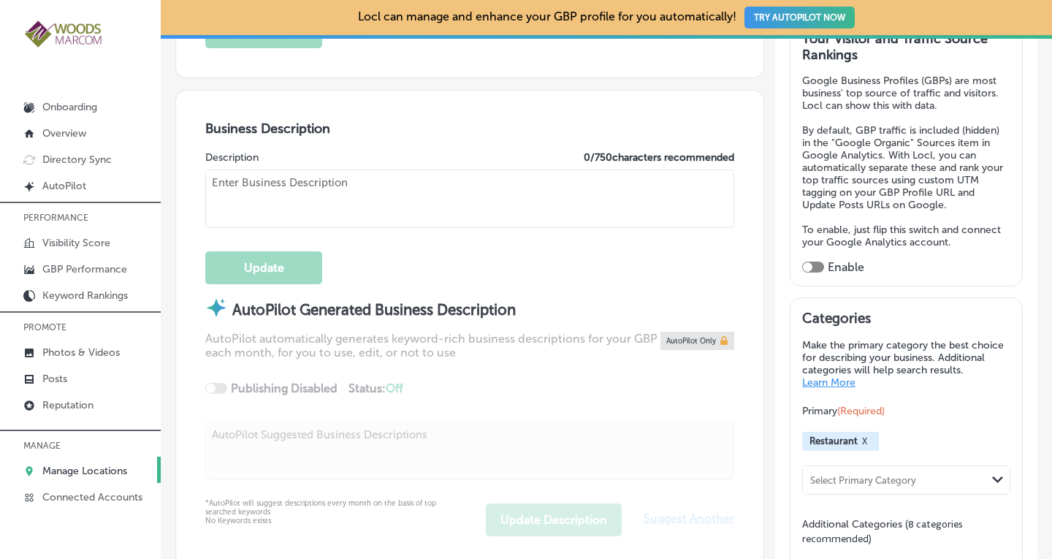
checkbox input "true"
type input "[PERSON_NAME] Pub Eatery"
type textarea "Welcome to [PERSON_NAME] Pub Eatery, your go-to spot for delicious food and dri…"
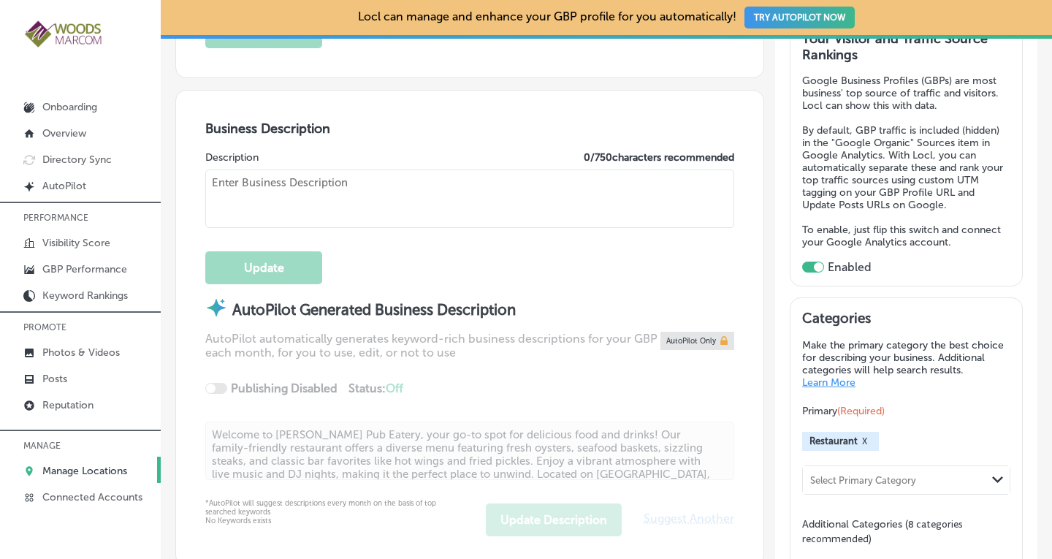
type input "[STREET_ADDRESS]"
type input "[PERSON_NAME]"
type input "98238"
type input "US"
type input "[URL][DOMAIN_NAME]"
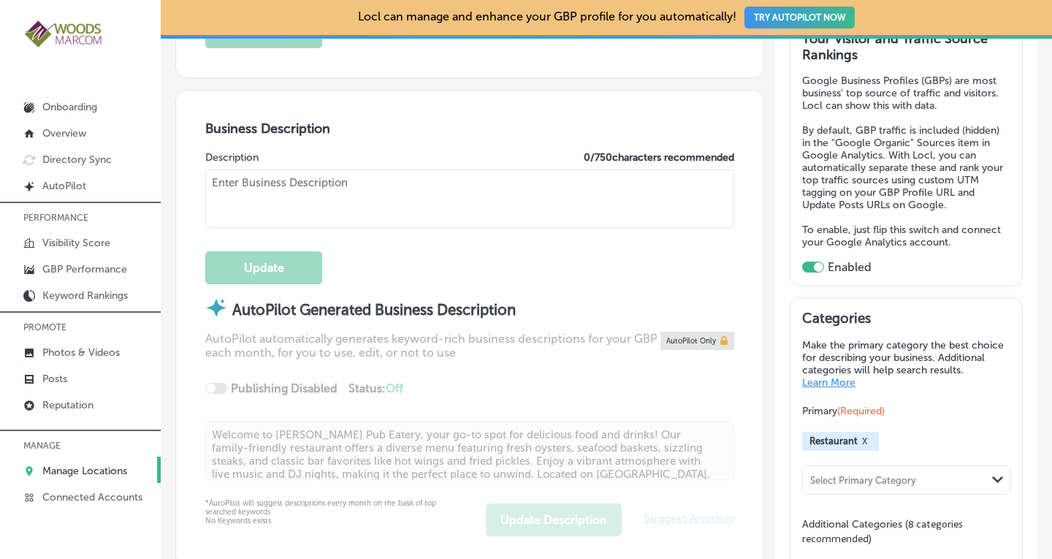
type textarea "Welcome to [PERSON_NAME] Pub Eatery, your go-to spot for delicious food and dri…"
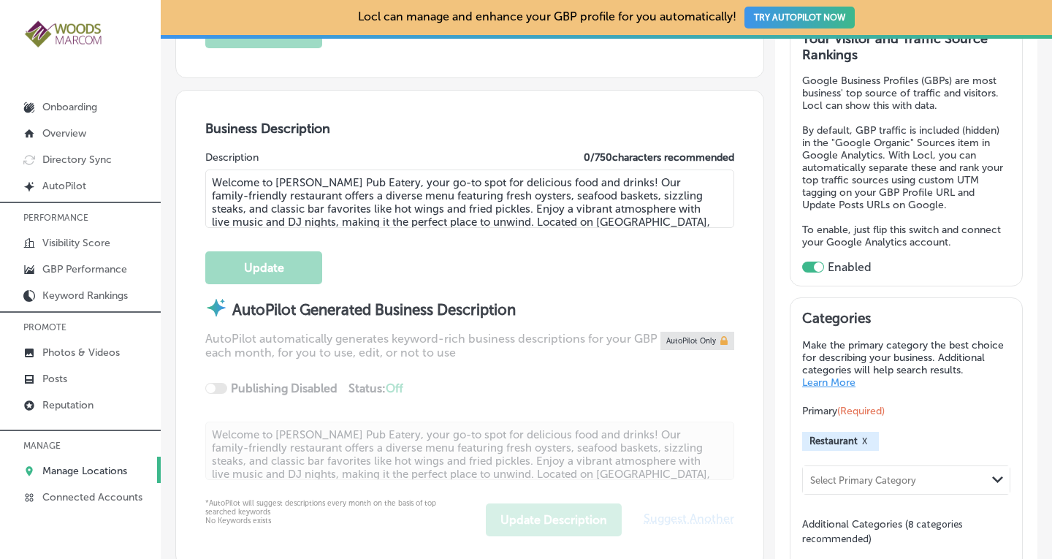
type input "[PHONE_NUMBER]"
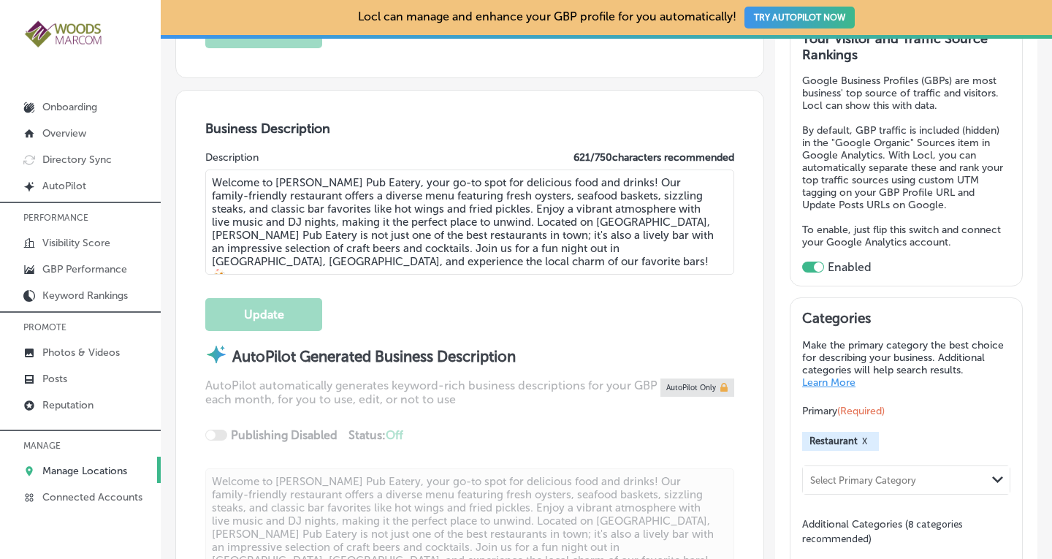
click at [443, 177] on textarea "Welcome to [PERSON_NAME] Pub Eatery, your go-to spot for delicious food and dri…" at bounding box center [469, 221] width 529 height 105
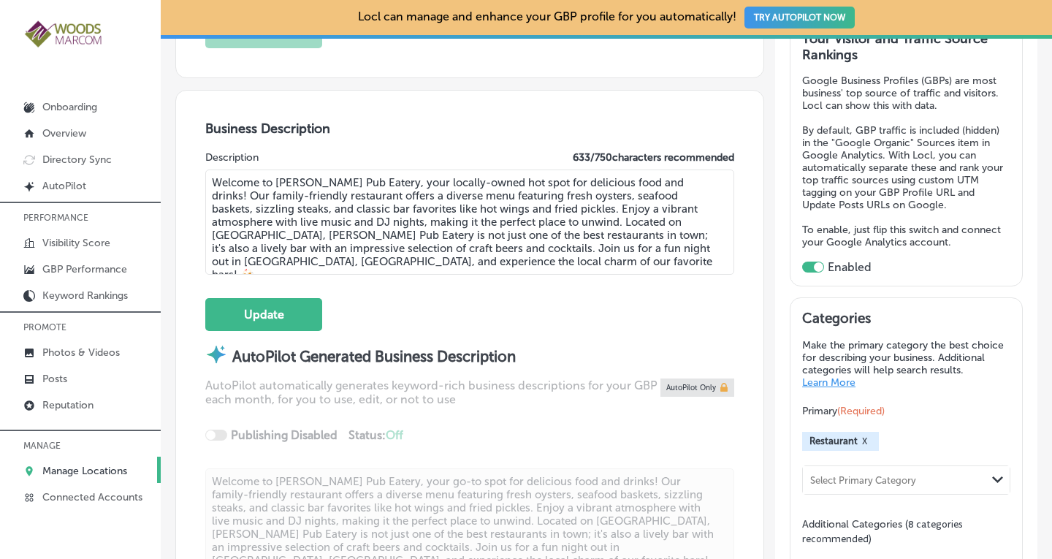
click at [608, 206] on textarea "Welcome to [PERSON_NAME] Pub Eatery, your locally-owned hot spot for delicious …" at bounding box center [469, 221] width 529 height 105
click at [670, 207] on textarea "Welcome to [PERSON_NAME] Pub Eatery, your locally-owned hot spot for delicious …" at bounding box center [469, 221] width 529 height 105
click at [528, 215] on textarea "Welcome to [PERSON_NAME] Pub Eatery, your locally-owned hot spot for delicious …" at bounding box center [469, 221] width 529 height 105
type textarea "Welcome to [PERSON_NAME] Pub Eatery, your locally-owned hot spot for delicious …"
click at [272, 308] on button "Update" at bounding box center [263, 314] width 117 height 33
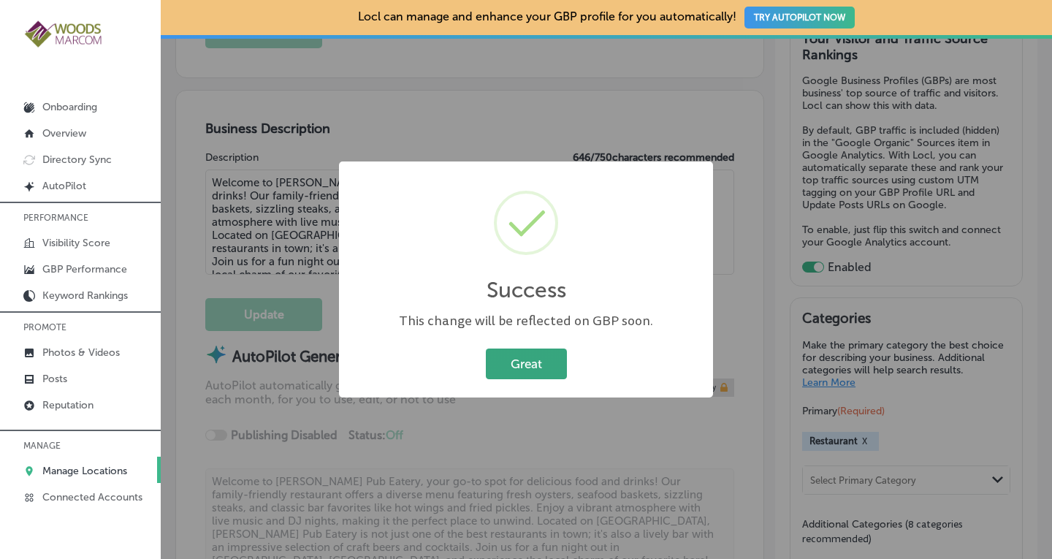
click at [515, 362] on button "Great" at bounding box center [526, 363] width 81 height 30
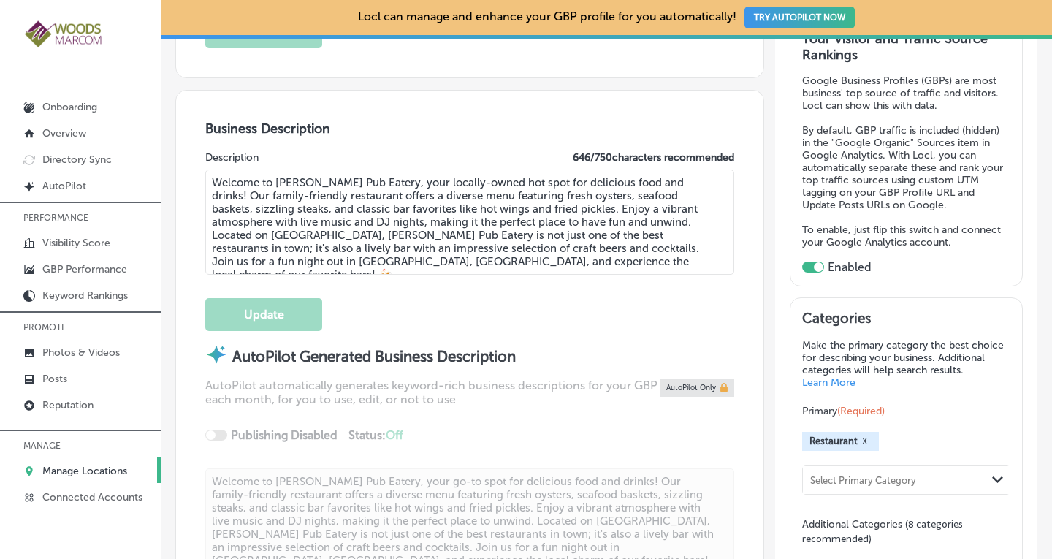
click at [105, 468] on p "Manage Locations" at bounding box center [84, 471] width 85 height 12
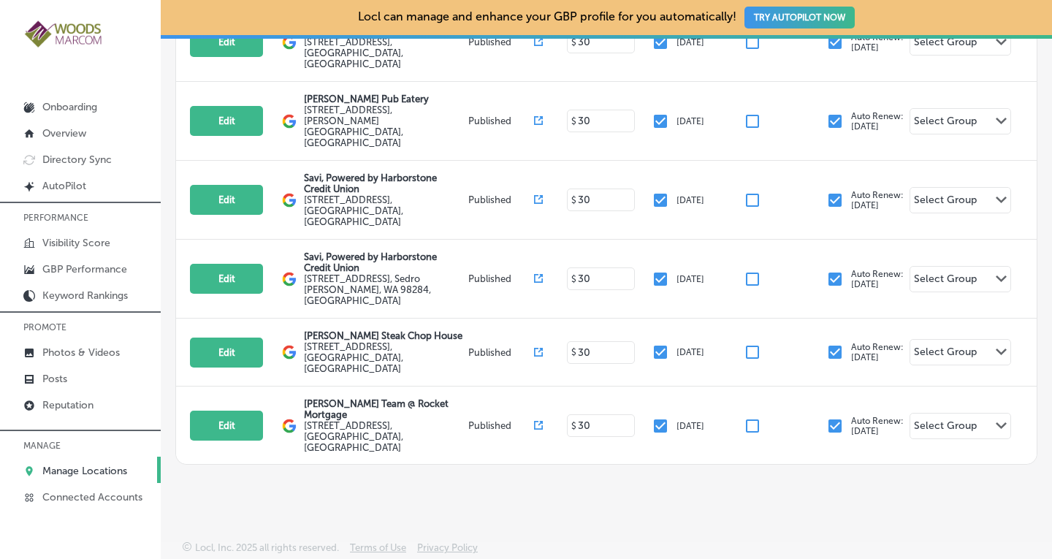
scroll to position [319, 0]
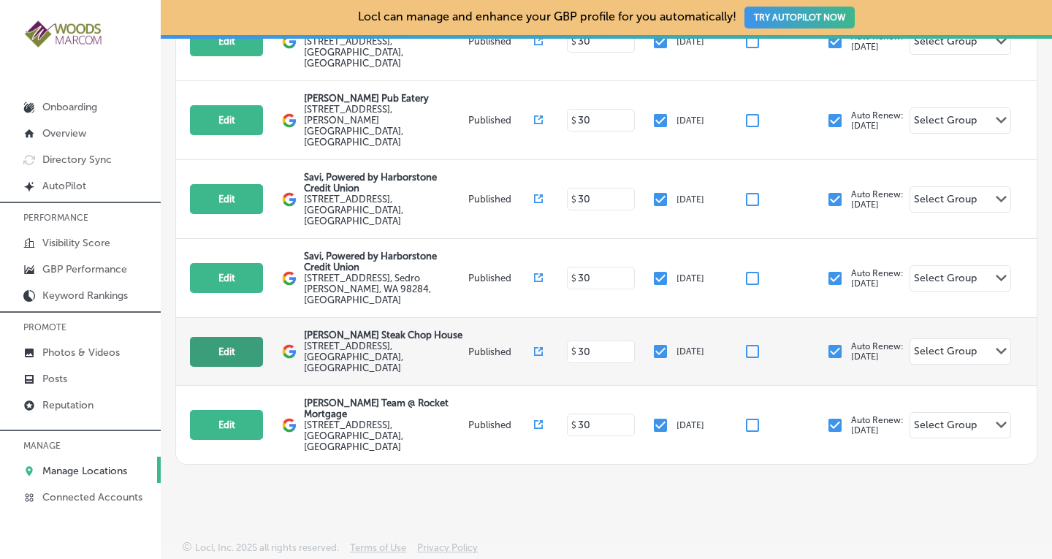
click at [229, 337] on button "Edit" at bounding box center [226, 352] width 73 height 30
select select "US"
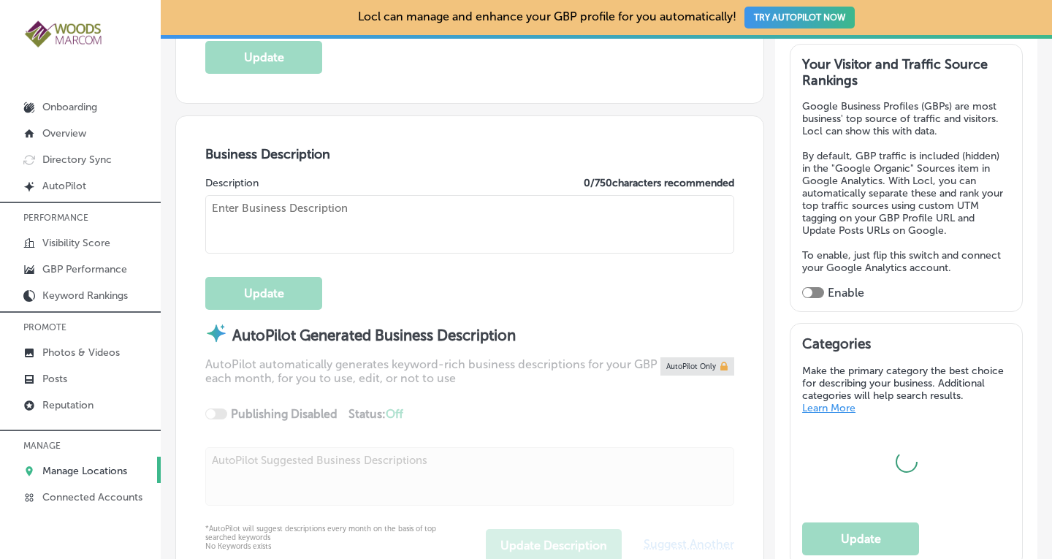
scroll to position [408, 0]
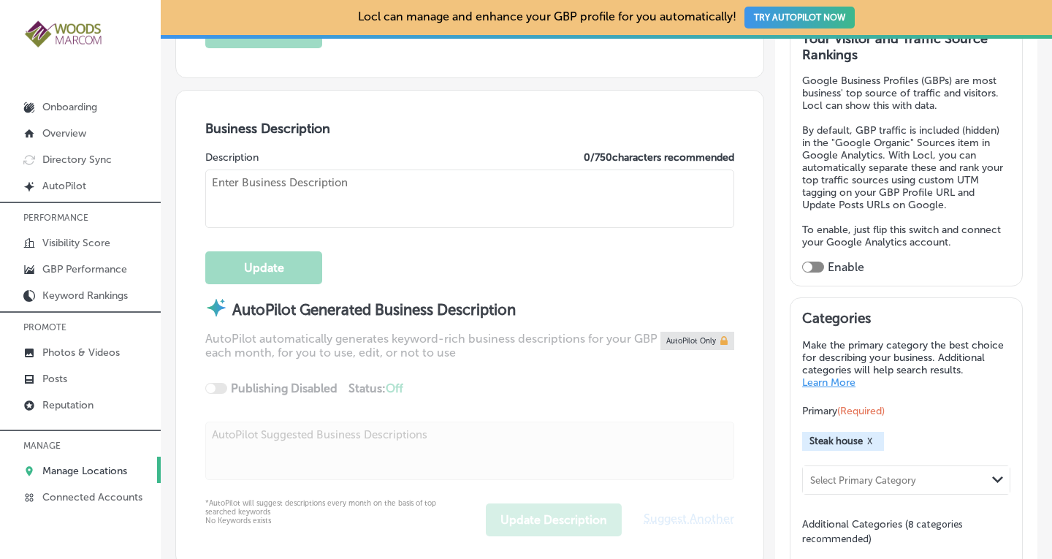
checkbox input "true"
type input "[PERSON_NAME] Steak Chop House"
type textarea "Welcome to [PERSON_NAME] Steak & Chop House, a cherished family-owned restauran…"
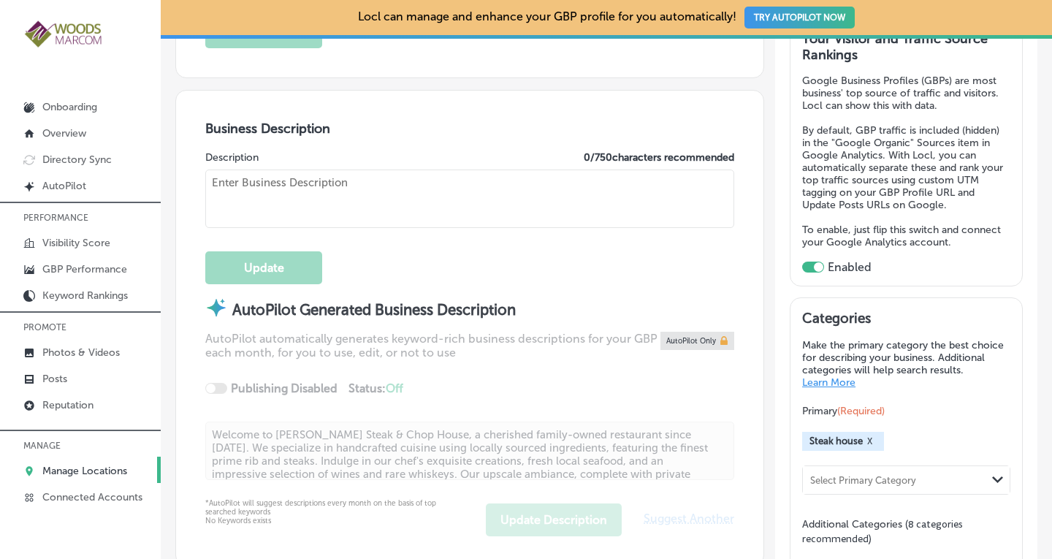
type input "[STREET_ADDRESS]"
type input "[GEOGRAPHIC_DATA][PERSON_NAME]"
type input "98273"
type input "US"
type input "[URL][DOMAIN_NAME]"
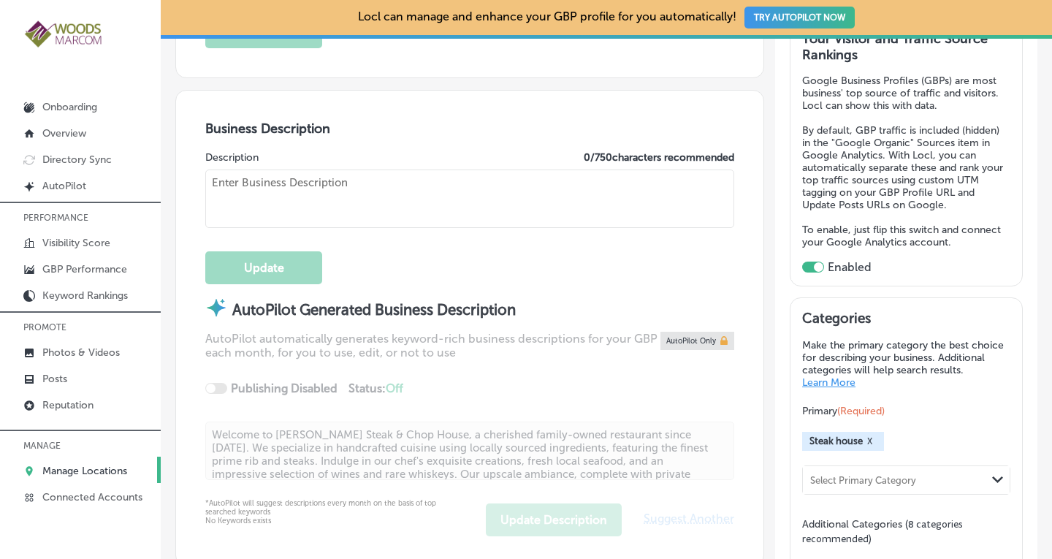
type textarea "Welcome to [PERSON_NAME] Steak & Chop House, a cherished family-owned restauran…"
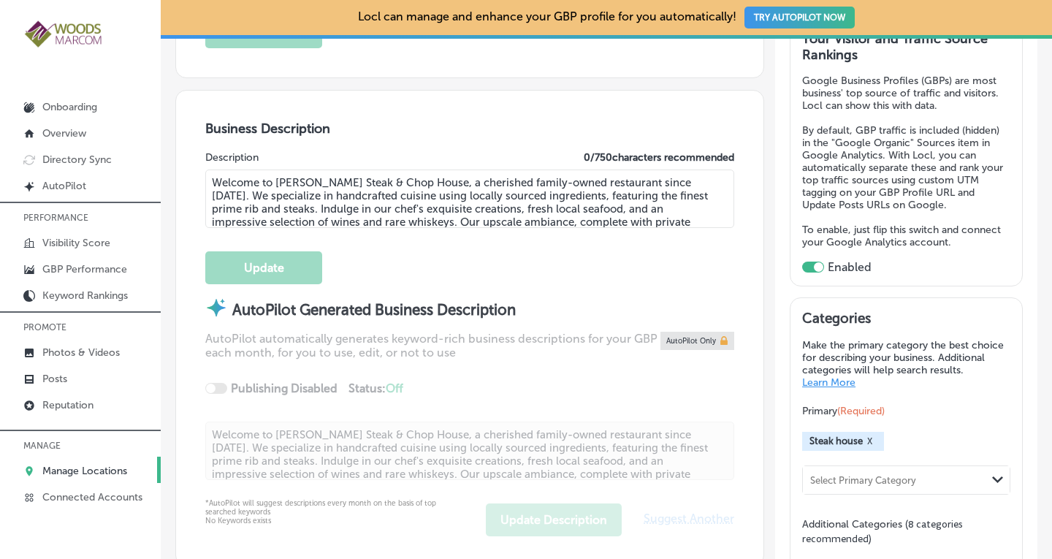
type input "[PHONE_NUMBER]"
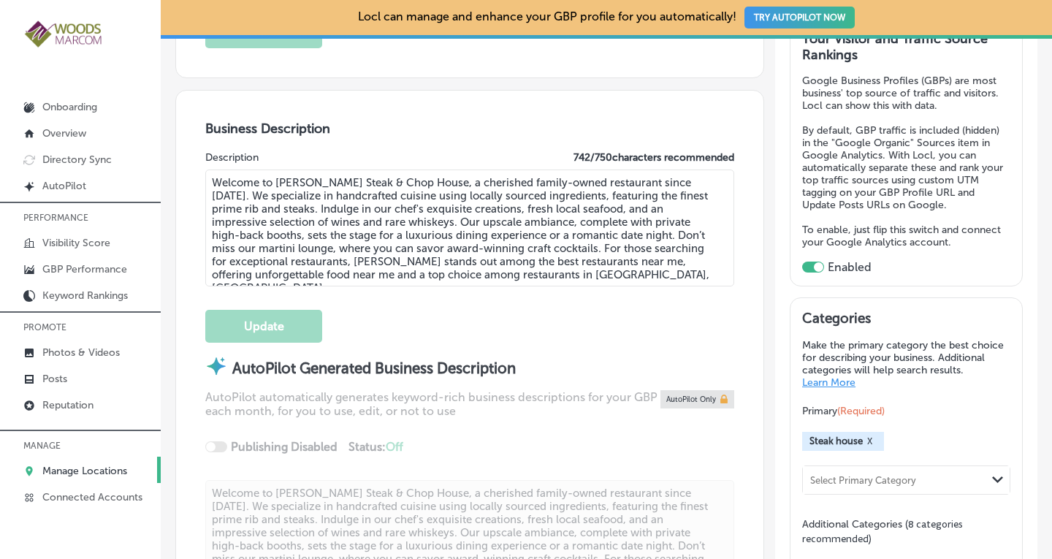
click at [421, 205] on textarea "Welcome to [PERSON_NAME] Steak & Chop House, a cherished family-owned restauran…" at bounding box center [469, 227] width 529 height 117
click at [395, 230] on textarea "Welcome to [PERSON_NAME] Steak & Chop House, a cherished family-owned restauran…" at bounding box center [469, 227] width 529 height 117
type textarea "Welcome to [PERSON_NAME] Steak & Chop House, a cherished family-owned restauran…"
click at [252, 316] on button "Update" at bounding box center [263, 326] width 117 height 33
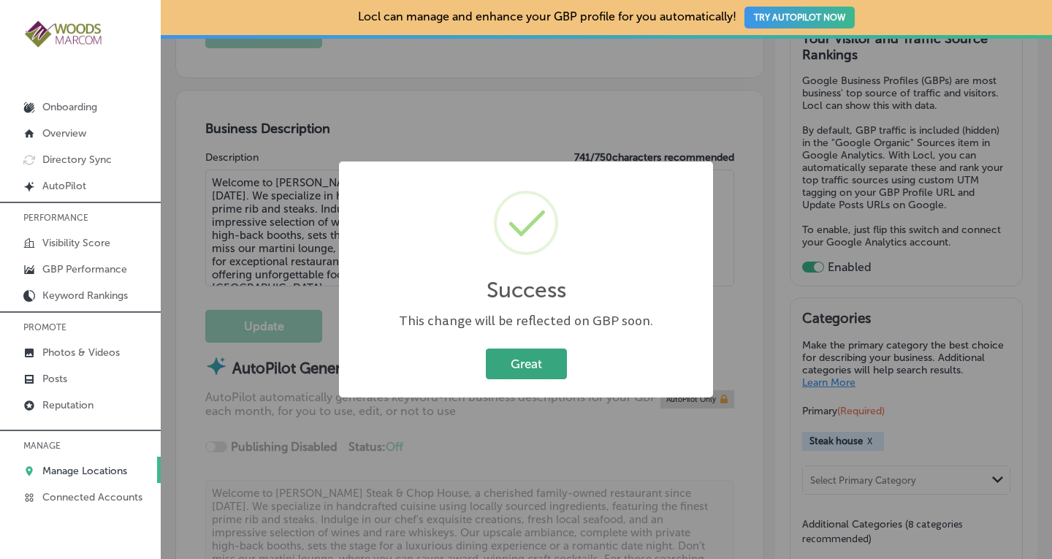
click at [504, 364] on button "Great" at bounding box center [526, 363] width 81 height 30
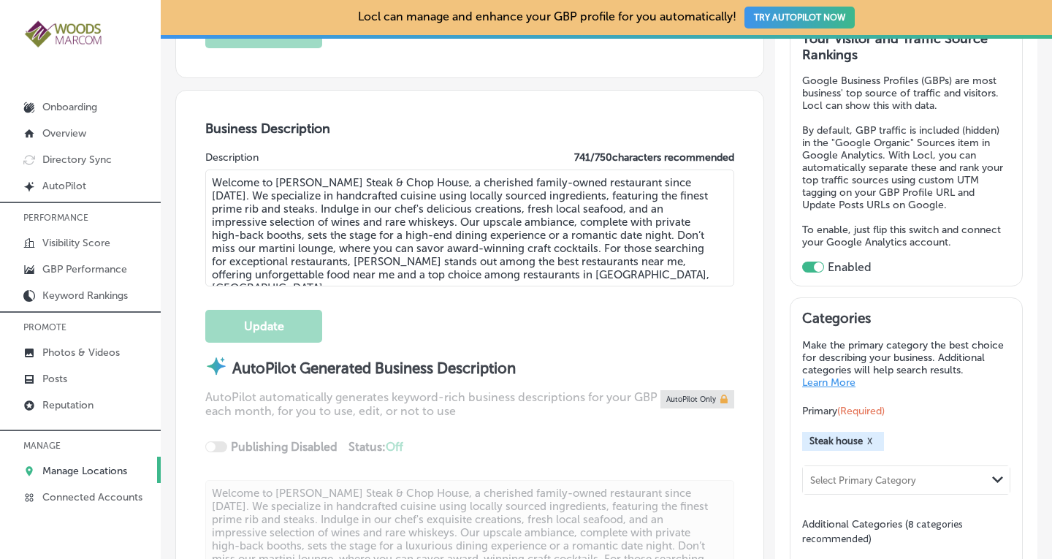
click at [58, 465] on p "Manage Locations" at bounding box center [84, 471] width 85 height 12
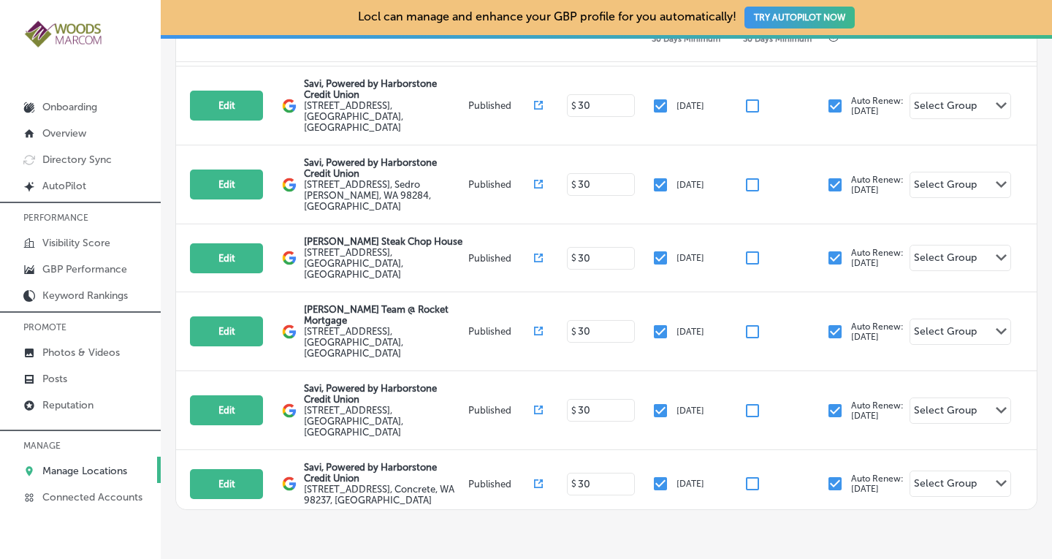
scroll to position [382, 0]
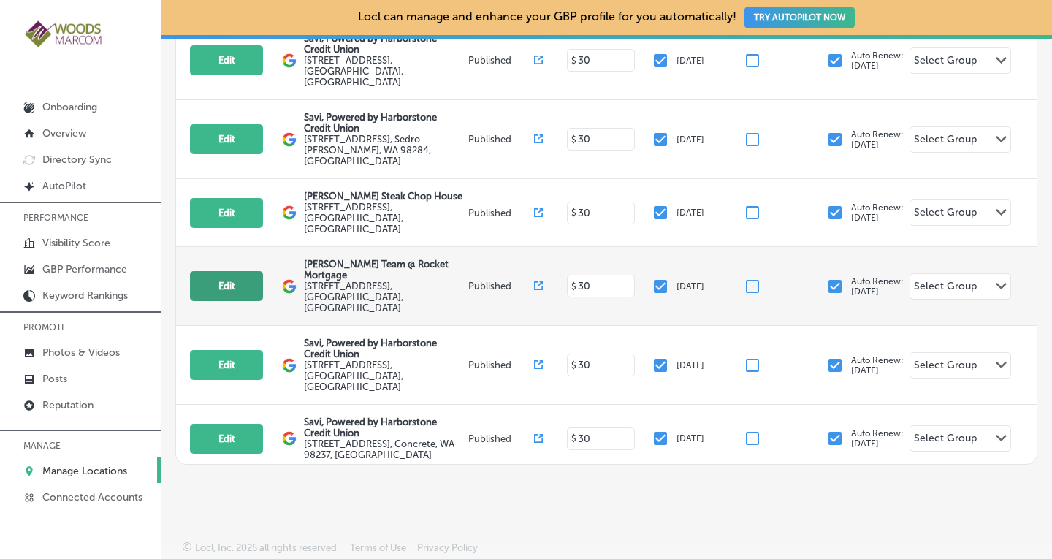
click at [218, 271] on button "Edit" at bounding box center [226, 286] width 73 height 30
select select "US"
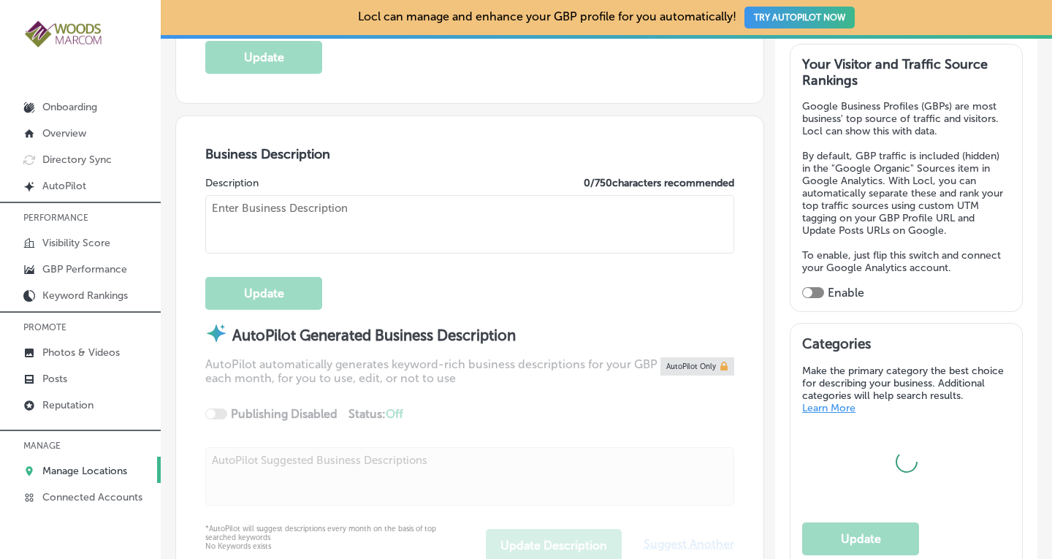
scroll to position [408, 0]
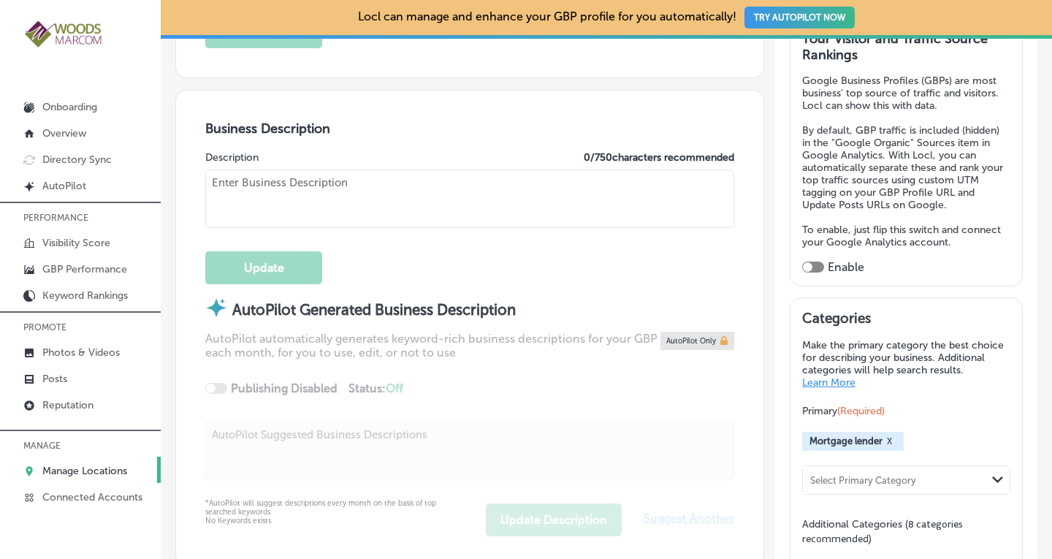
checkbox input "true"
type input "[PERSON_NAME] Team @ Rocket Mortgage"
type textarea "[PERSON_NAME] Team @ Rocket Mortgage is your trusted partner in achieving homeo…"
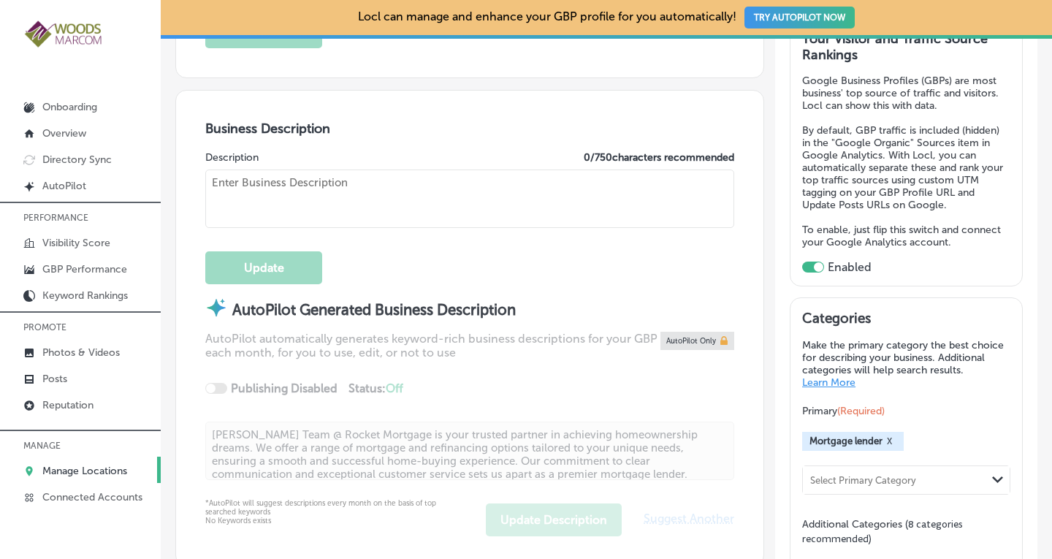
type input "[STREET_ADDRESS]"
type input "#204"
type input "[GEOGRAPHIC_DATA][PERSON_NAME]"
type input "98273"
type input "US"
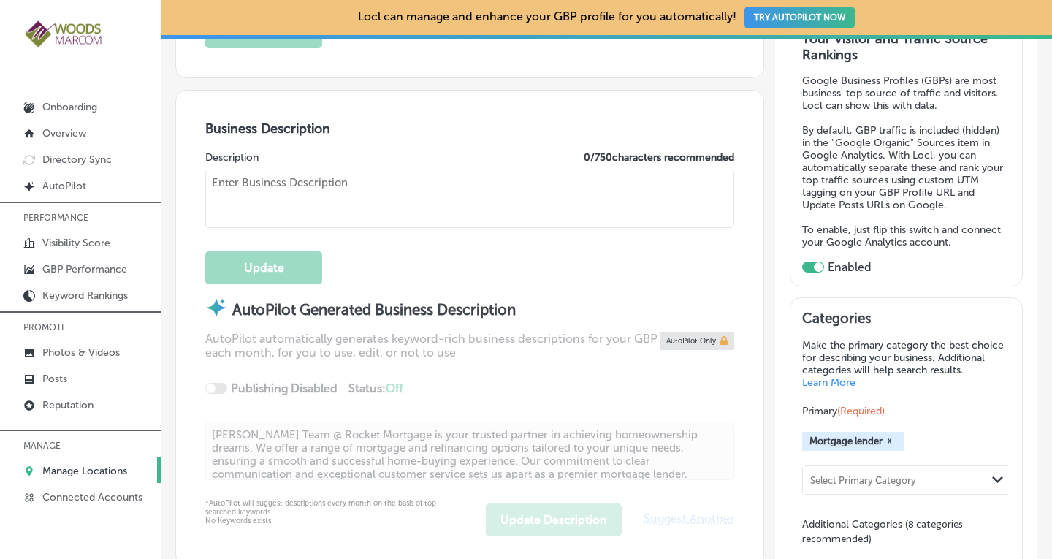
type input "[URL][DOMAIN_NAME]"
type textarea "[PERSON_NAME] Team @ Rocket Mortgage is your trusted partner in achieving homeo…"
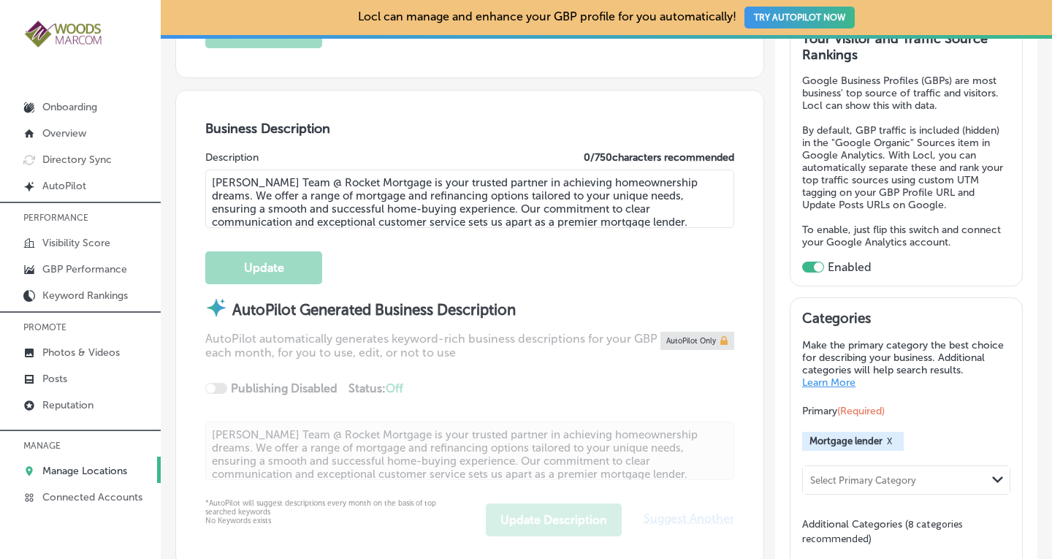
type input "[PHONE_NUMBER]"
select select "US"
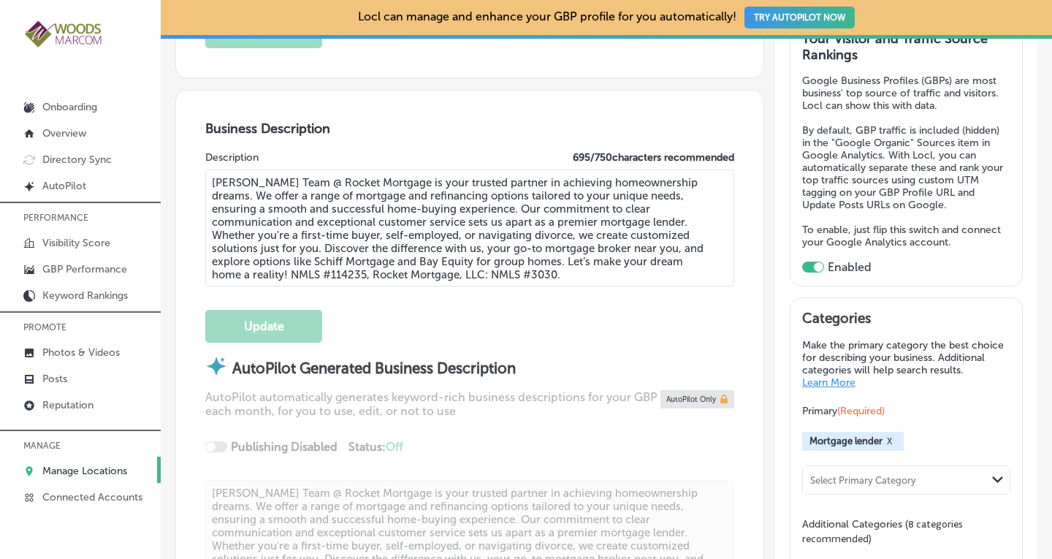
click at [645, 194] on textarea "[PERSON_NAME] Team @ Rocket Mortgage is your trusted partner in achieving homeo…" at bounding box center [469, 227] width 529 height 117
click at [305, 207] on textarea "[PERSON_NAME] Team @ Rocket Mortgage is your trusted partner in achieving homeo…" at bounding box center [469, 227] width 529 height 117
type textarea "[PERSON_NAME] Team @ Rocket Mortgage is your trusted partner in achieving homeo…"
click at [259, 319] on button "Update" at bounding box center [263, 326] width 117 height 33
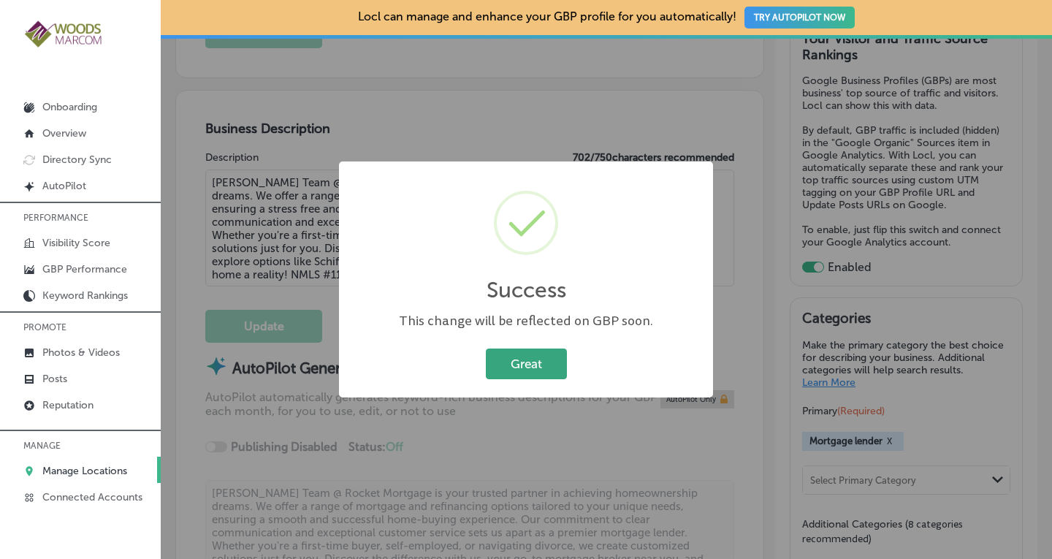
click at [509, 359] on button "Great" at bounding box center [526, 363] width 81 height 30
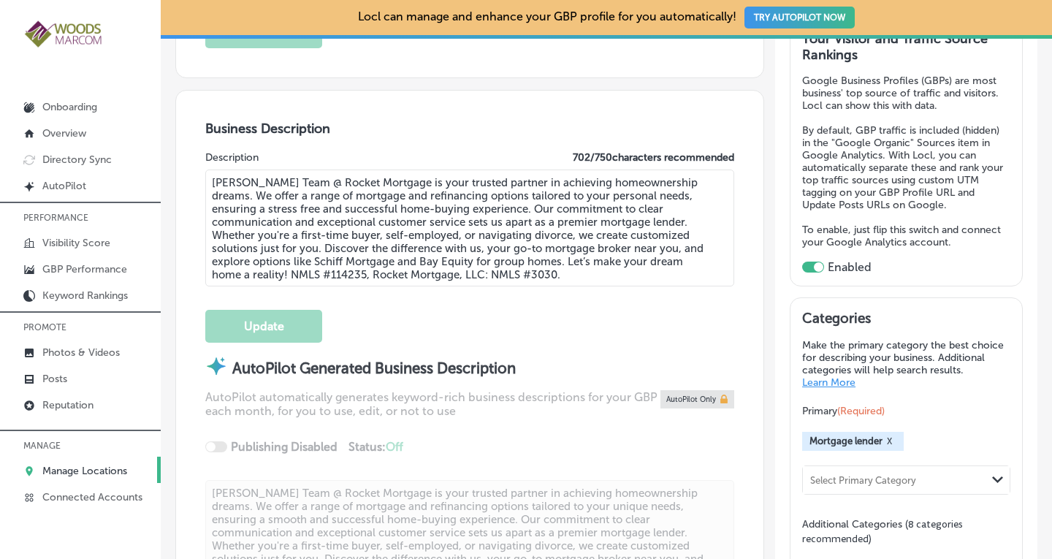
click at [93, 465] on p "Manage Locations" at bounding box center [84, 471] width 85 height 12
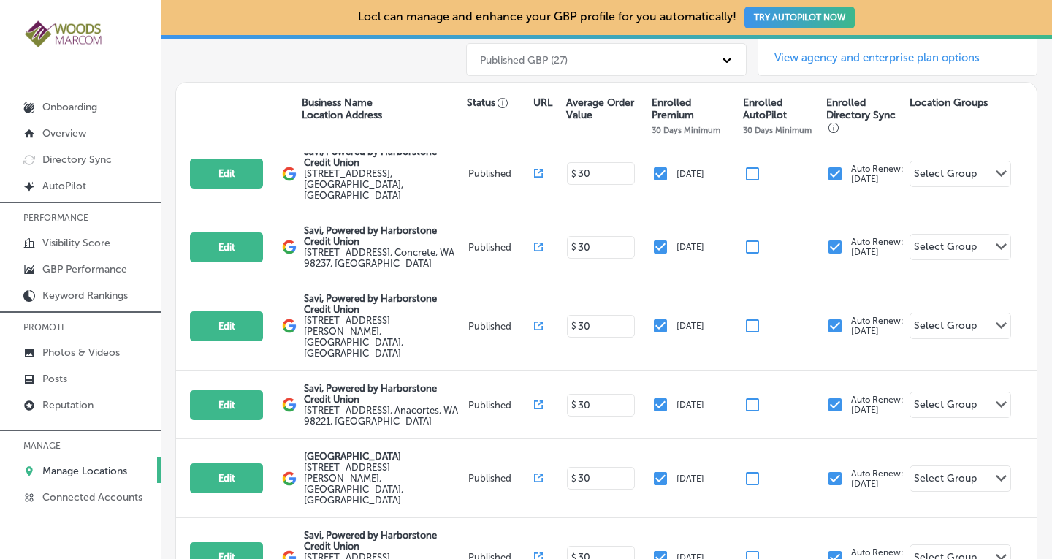
scroll to position [788, 0]
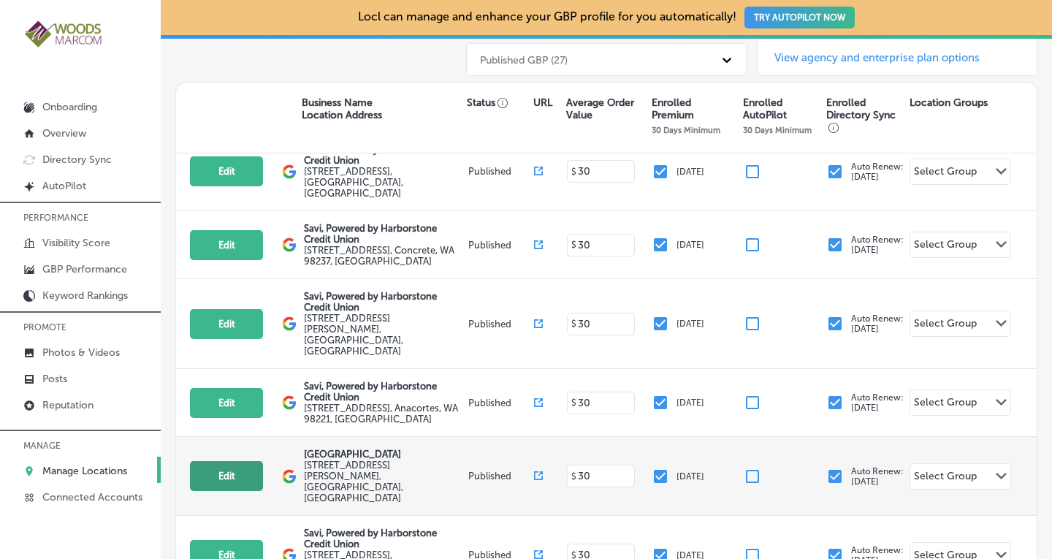
click at [215, 461] on button "Edit" at bounding box center [226, 476] width 73 height 30
select select "US"
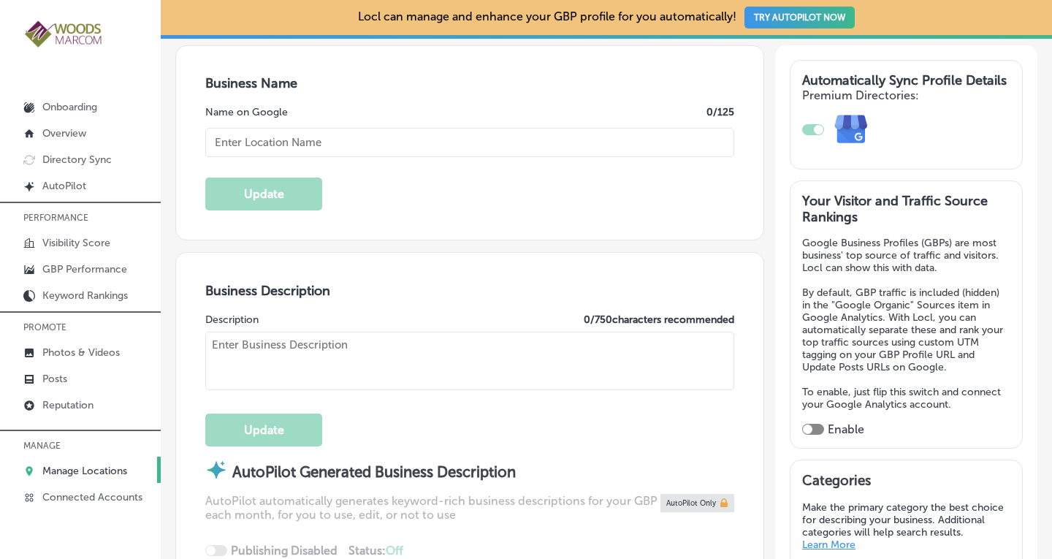
scroll to position [271, 0]
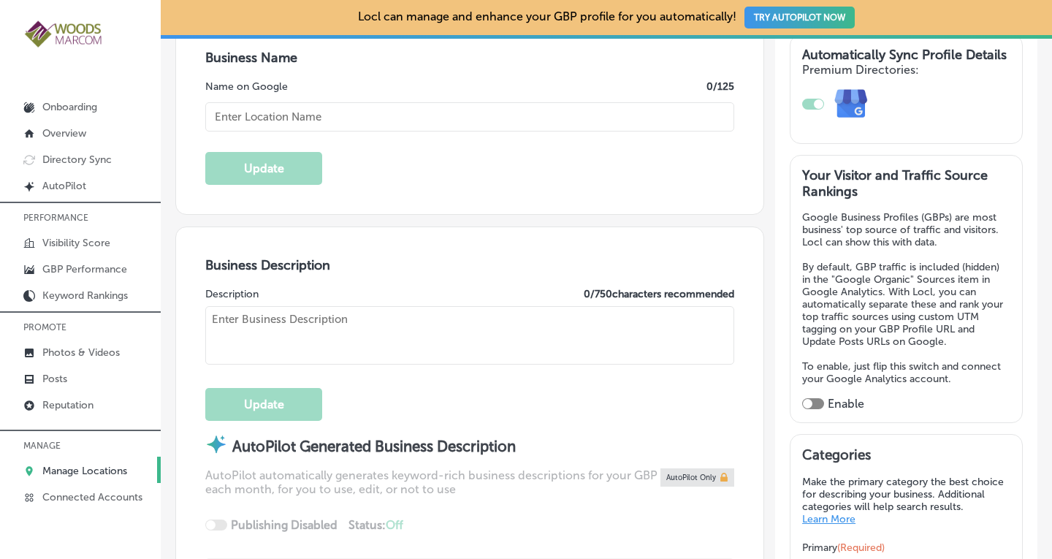
checkbox input "true"
type input "[GEOGRAPHIC_DATA]"
type textarea "Experience the magic of [GEOGRAPHIC_DATA], your ultimate destination for a vibr…"
type input "[STREET_ADDRESS][PERSON_NAME]"
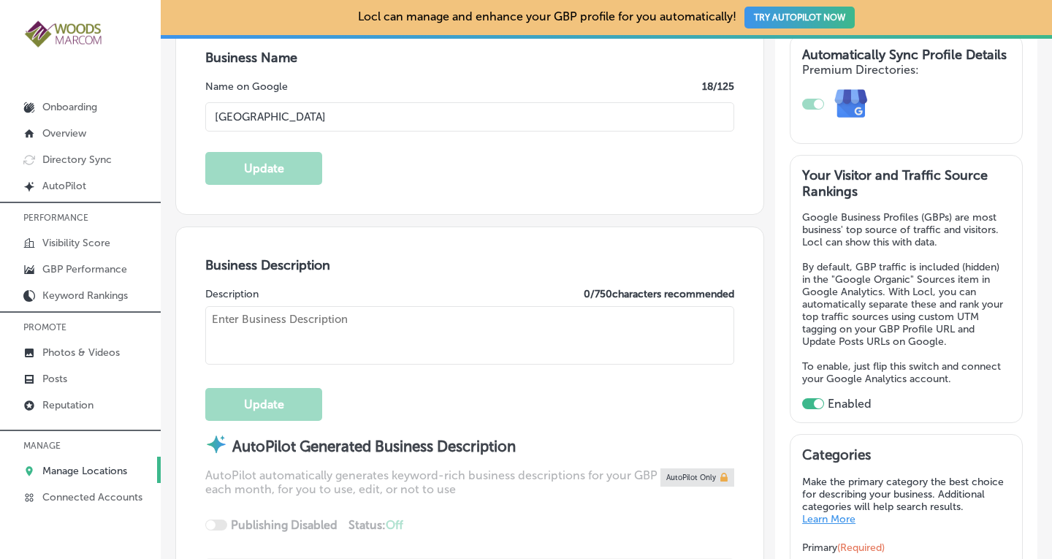
type input "[GEOGRAPHIC_DATA][PERSON_NAME]"
type input "98273"
type input "US"
type input "[URL][DOMAIN_NAME]"
checkbox input "false"
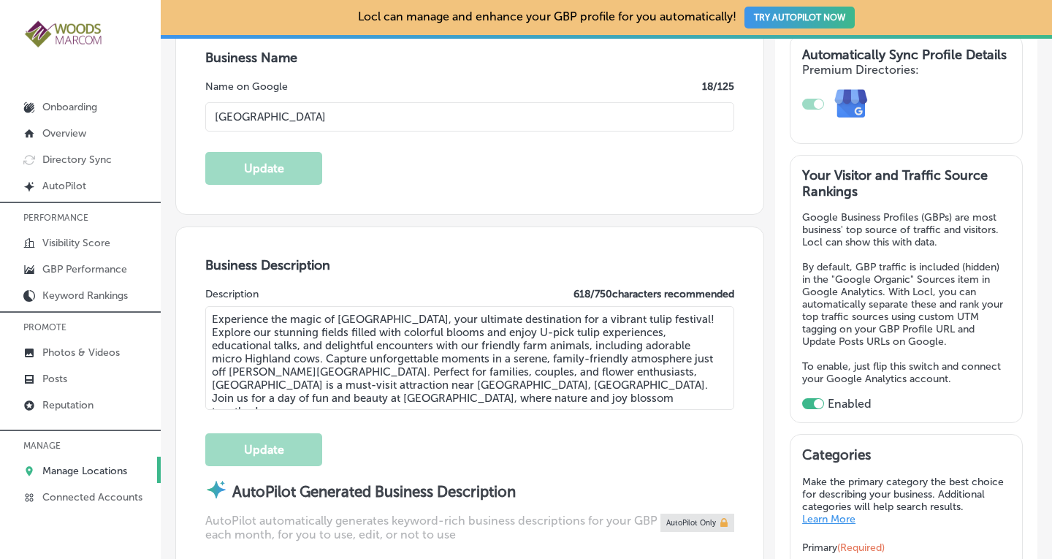
type input "[PHONE_NUMBER]"
click at [535, 333] on textarea "Experience the magic of [GEOGRAPHIC_DATA], your ultimate destination for a vibr…" at bounding box center [469, 358] width 529 height 104
click at [272, 344] on textarea "Experience the magic of [GEOGRAPHIC_DATA], your ultimate destination for a vibr…" at bounding box center [469, 358] width 529 height 104
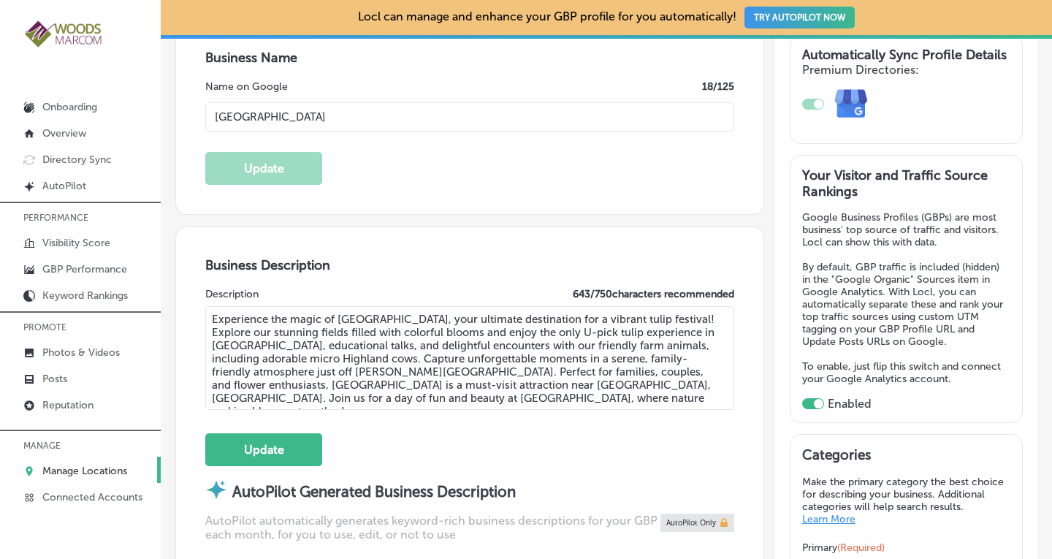
click at [377, 344] on textarea "Experience the magic of [GEOGRAPHIC_DATA], your ultimate destination for a vibr…" at bounding box center [469, 358] width 529 height 104
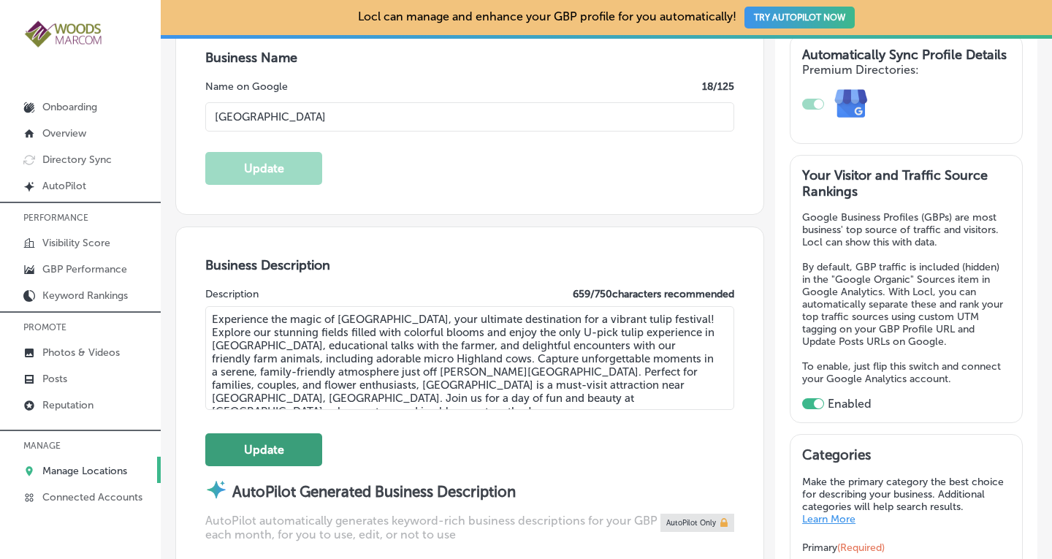
type textarea "Experience the magic of [GEOGRAPHIC_DATA], your ultimate destination for a vibr…"
click at [290, 447] on button "Update" at bounding box center [263, 449] width 117 height 33
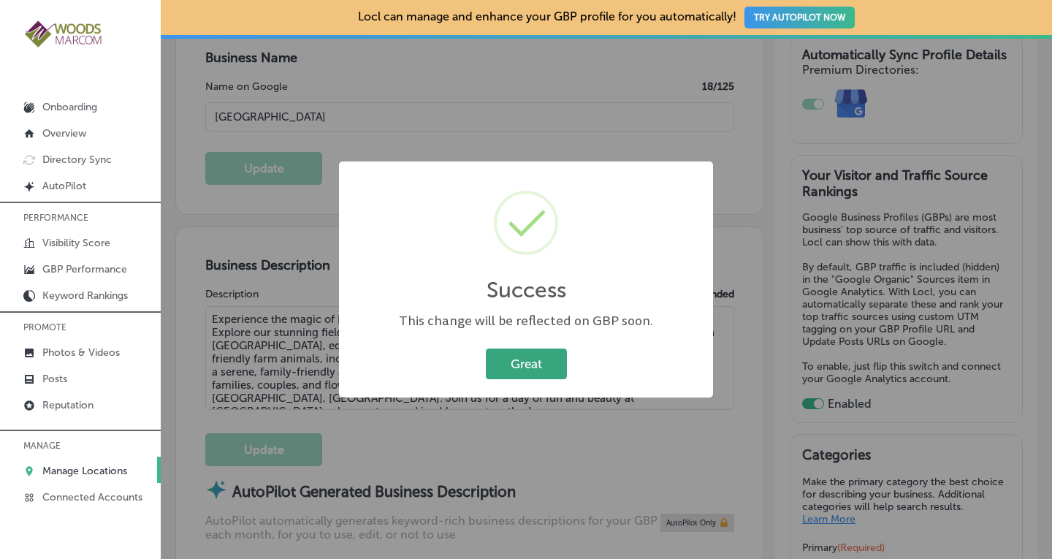
click at [514, 361] on button "Great" at bounding box center [526, 363] width 81 height 30
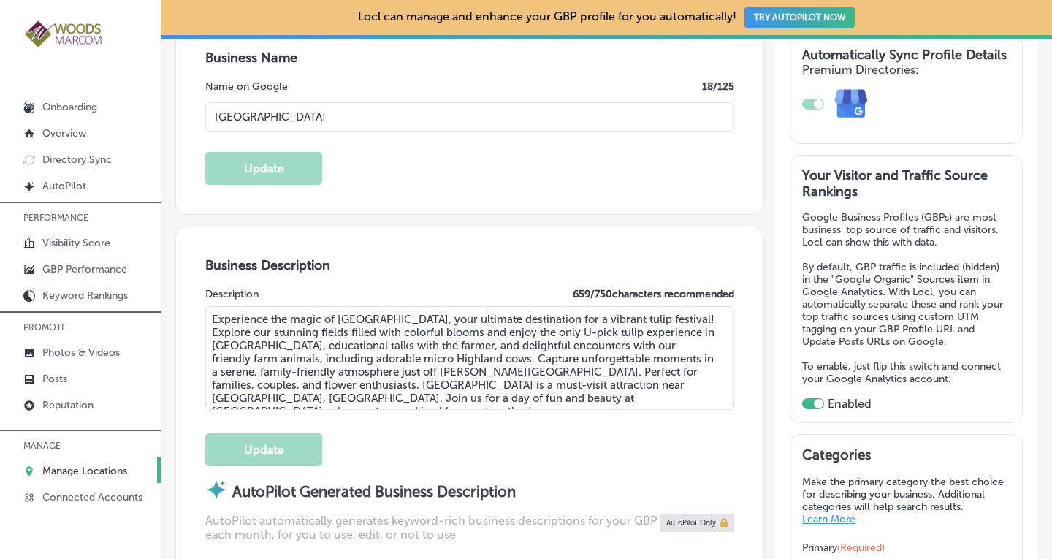
click at [74, 466] on p "Manage Locations" at bounding box center [84, 471] width 85 height 12
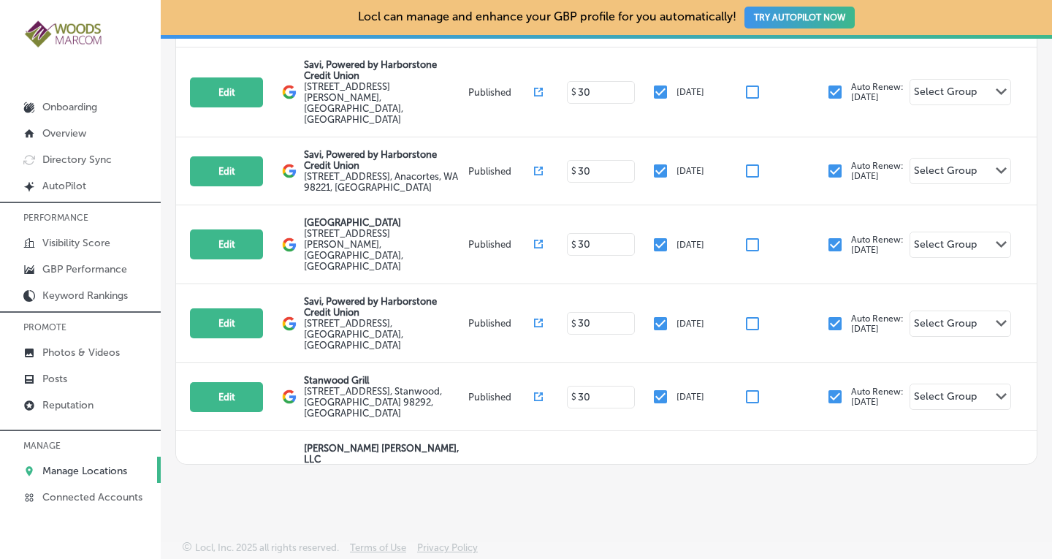
scroll to position [885, 0]
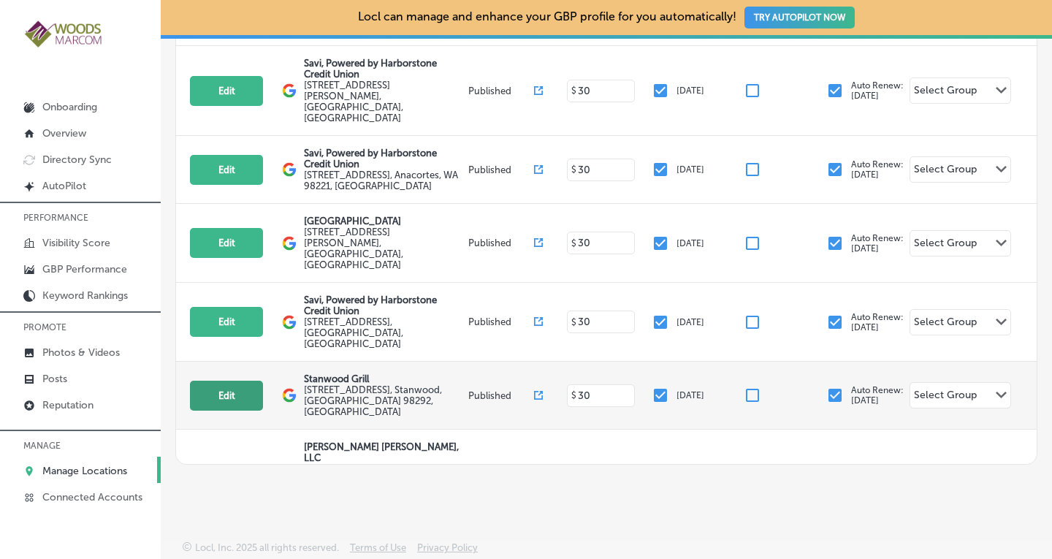
click at [229, 381] on button "Edit" at bounding box center [226, 396] width 73 height 30
select select "US"
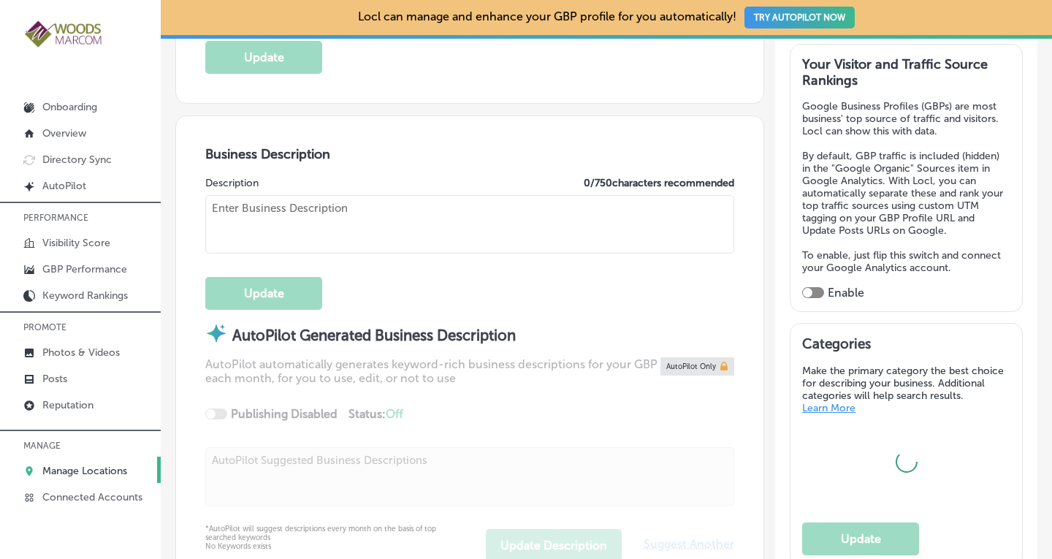
scroll to position [408, 0]
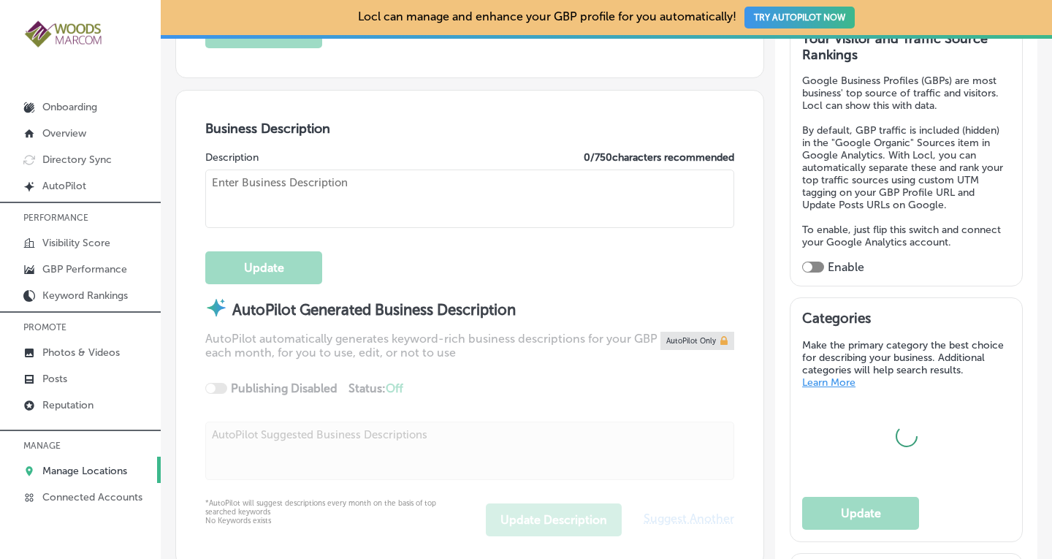
checkbox input "true"
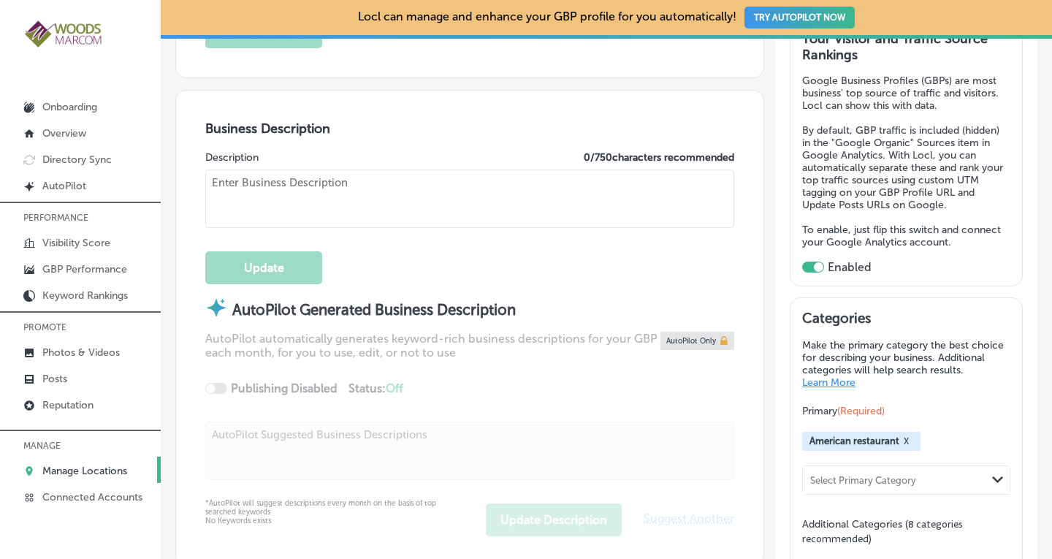
type input "Stanwood Grill"
type input "[STREET_ADDRESS]"
type input "Stanwood"
type input "98292"
type input "US"
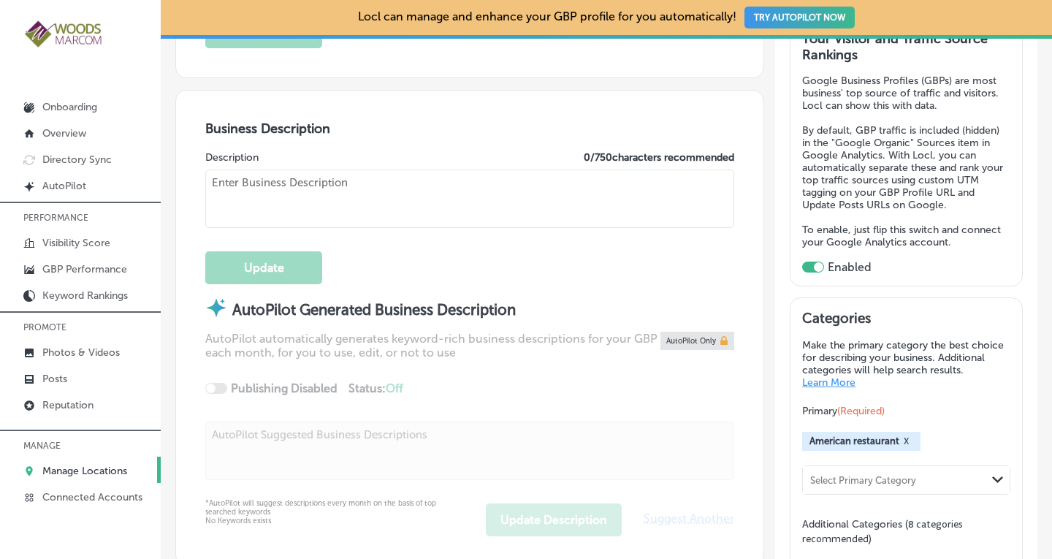
type textarea "At [GEOGRAPHIC_DATA], we celebrate the vibrant flavors of the [GEOGRAPHIC_DATA]…"
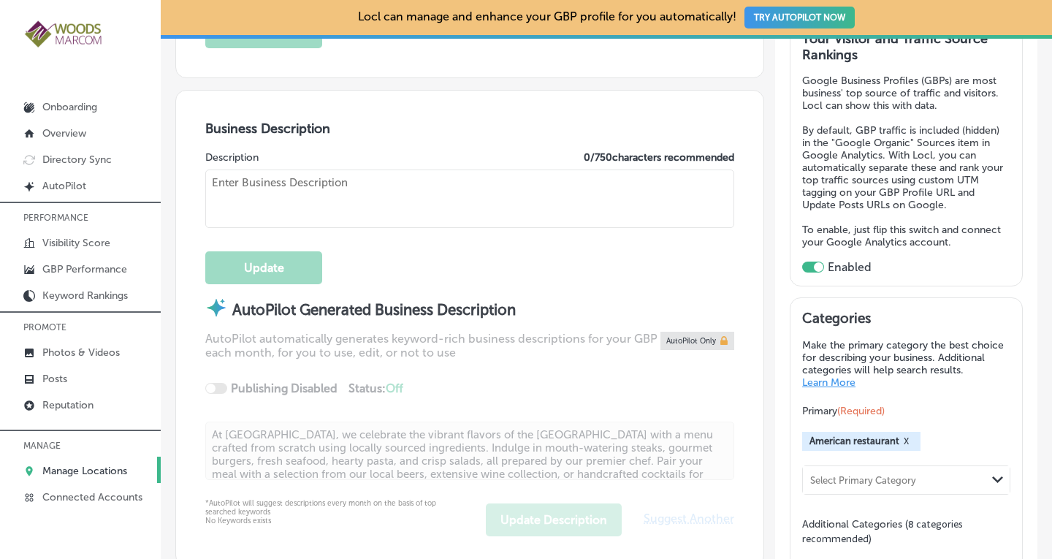
type input "[URL][DOMAIN_NAME]"
type textarea "At [GEOGRAPHIC_DATA], we celebrate the vibrant flavors of the [GEOGRAPHIC_DATA]…"
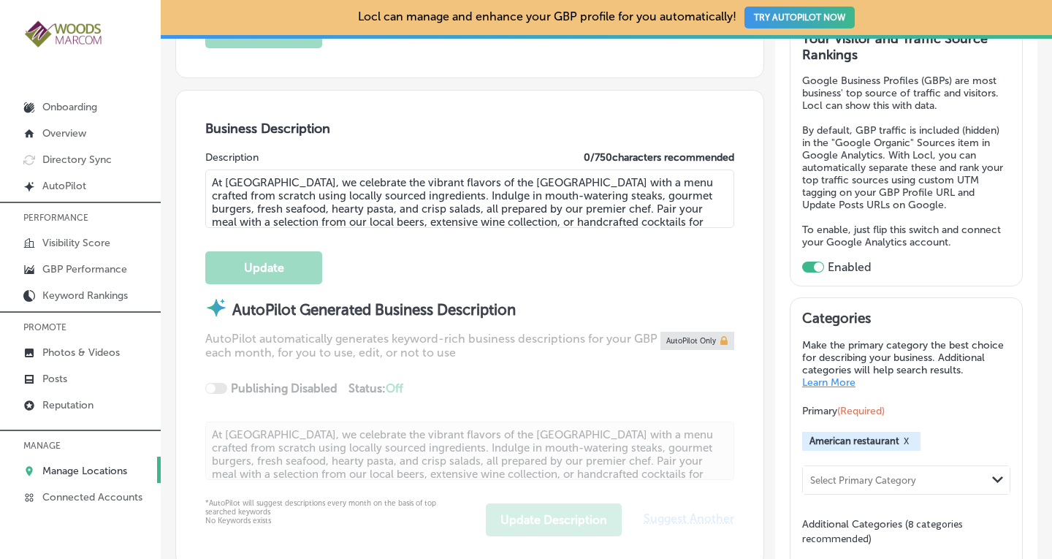
type input "[PHONE_NUMBER]"
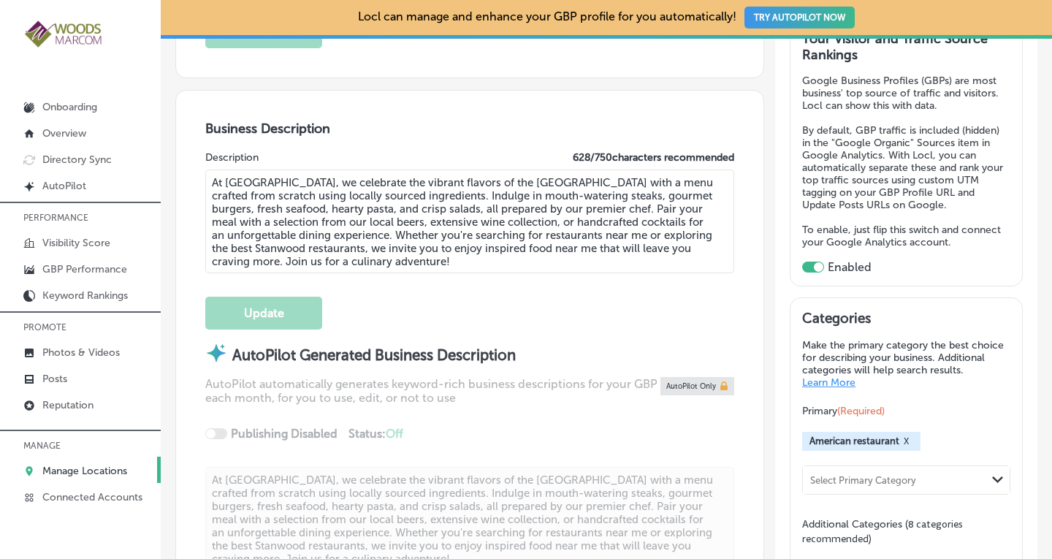
click at [428, 177] on textarea "At [GEOGRAPHIC_DATA], we celebrate the vibrant flavors of the [GEOGRAPHIC_DATA]…" at bounding box center [469, 221] width 529 height 104
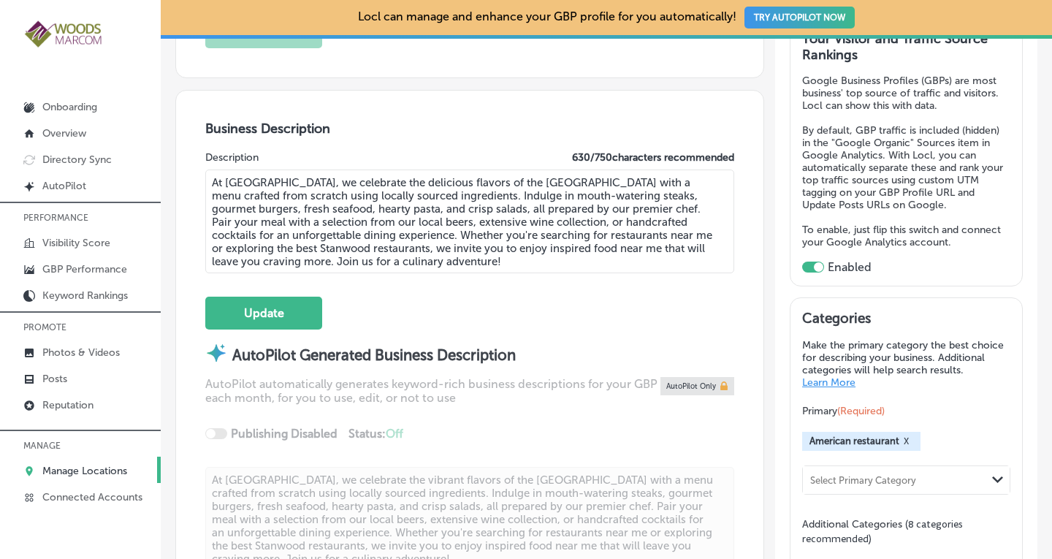
click at [362, 202] on textarea "At [GEOGRAPHIC_DATA], we celebrate the delicious flavors of the [GEOGRAPHIC_DAT…" at bounding box center [469, 221] width 529 height 104
click at [503, 220] on textarea "At [GEOGRAPHIC_DATA], we celebrate the delicious flavors of the [GEOGRAPHIC_DAT…" at bounding box center [469, 221] width 529 height 104
type textarea "At [GEOGRAPHIC_DATA], we celebrate the delicious flavors of the [GEOGRAPHIC_DAT…"
click at [251, 307] on button "Update" at bounding box center [263, 313] width 117 height 33
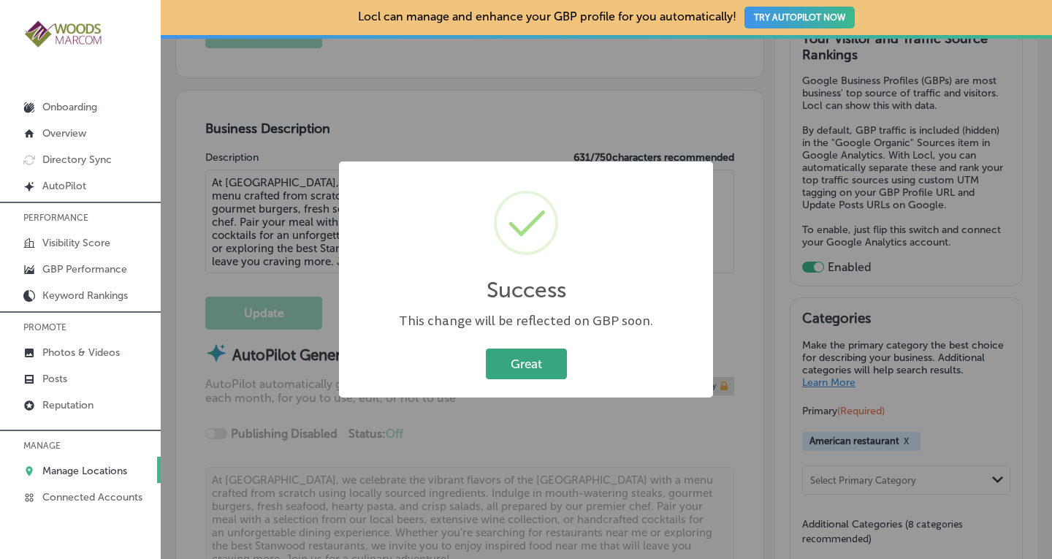
click at [513, 363] on button "Great" at bounding box center [526, 363] width 81 height 30
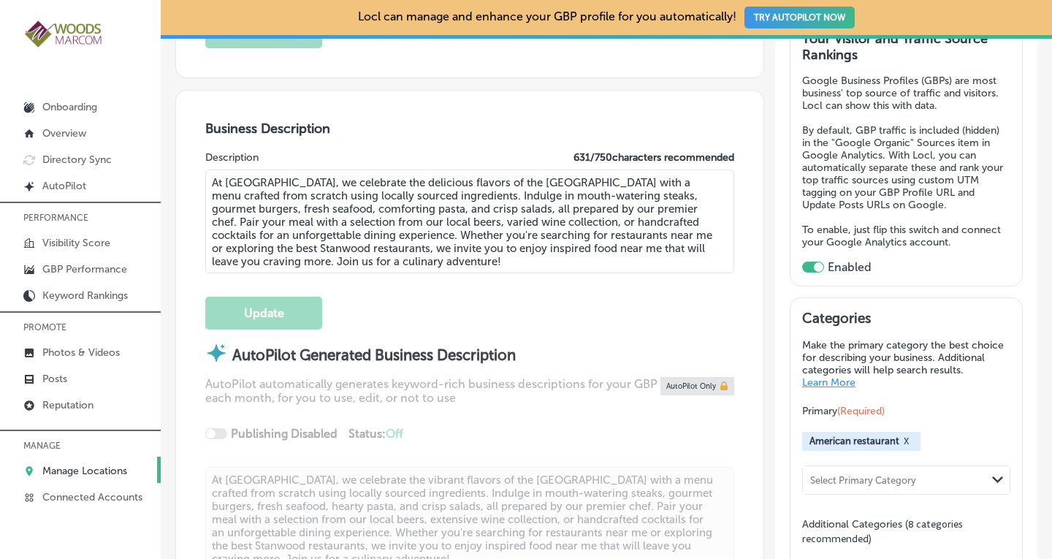
click at [89, 466] on p "Manage Locations" at bounding box center [84, 471] width 85 height 12
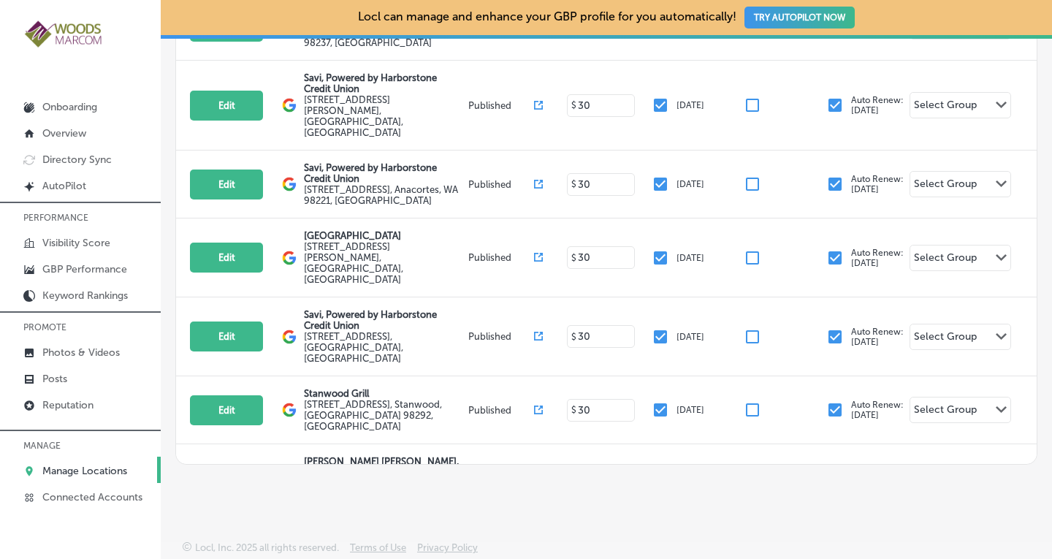
scroll to position [883, 0]
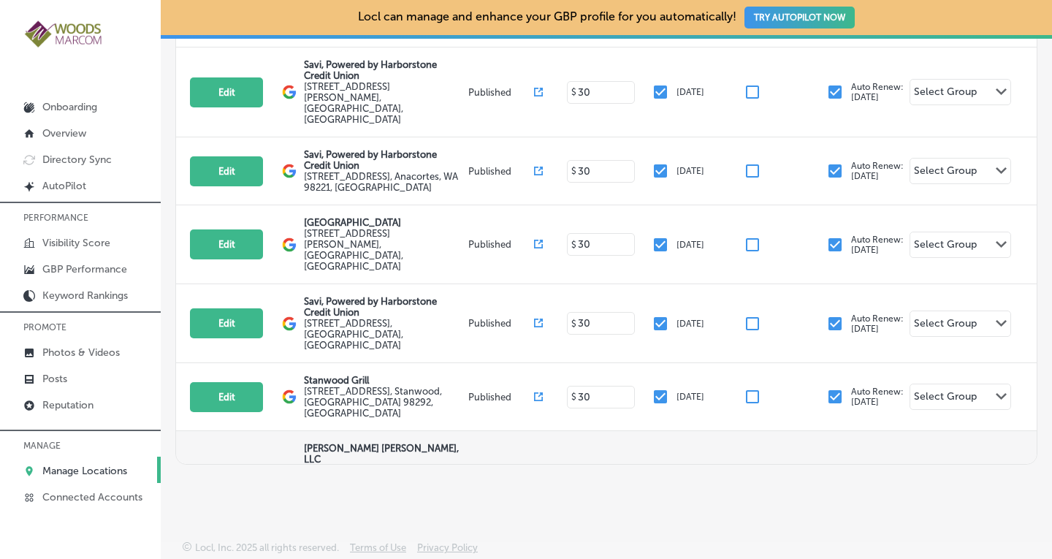
click at [221, 494] on button "Edit" at bounding box center [226, 509] width 73 height 30
select select "US"
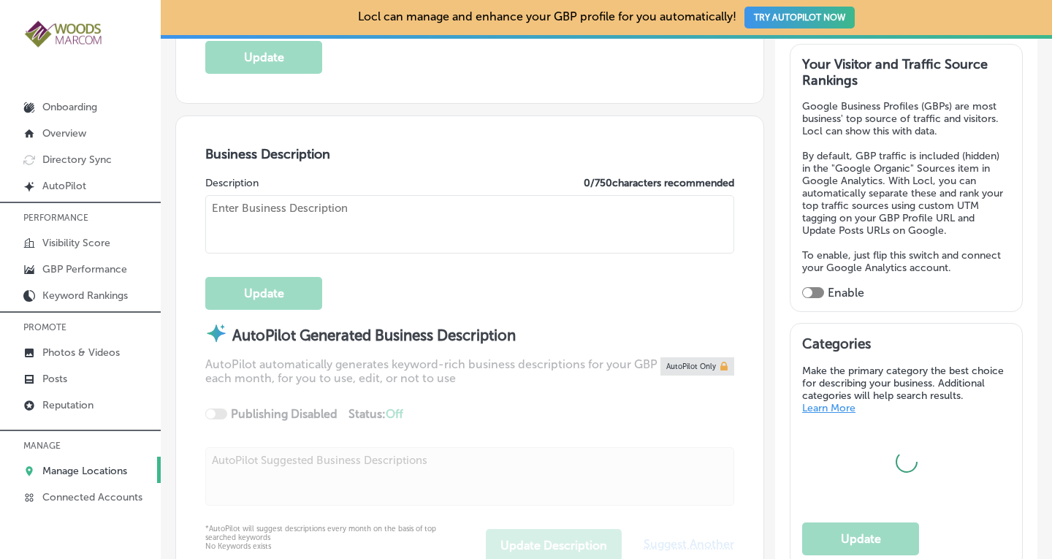
scroll to position [408, 0]
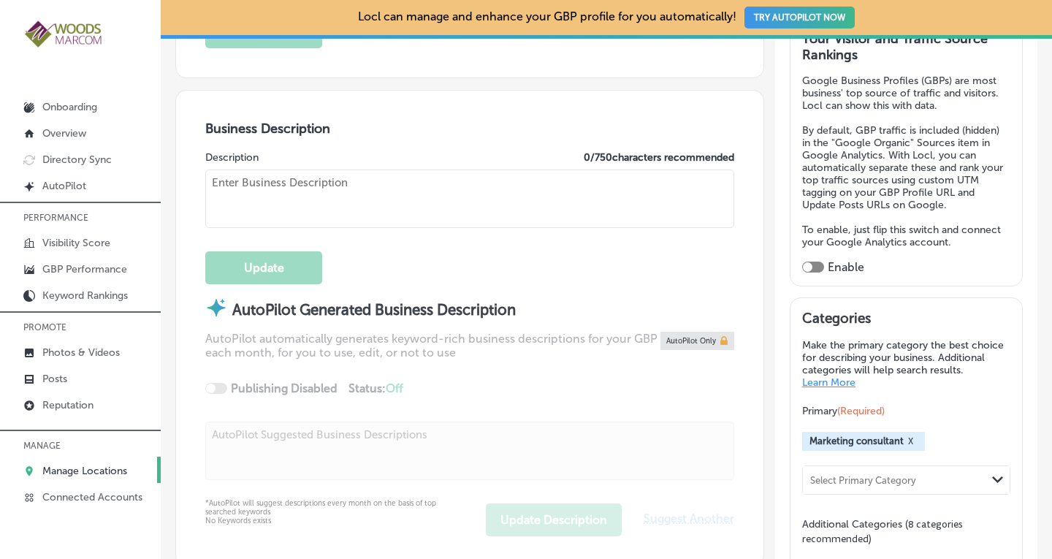
checkbox input "true"
type input "[PERSON_NAME] [PERSON_NAME], LLC"
type textarea "[PERSON_NAME] [PERSON_NAME], LLC is a boutique marketing agency specializing in…"
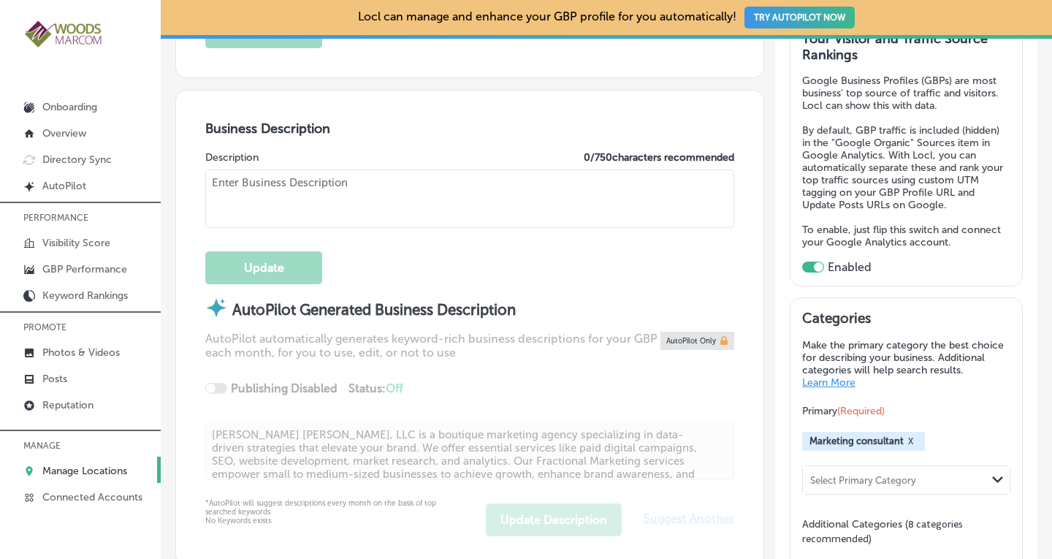
checkbox input "false"
type input "[STREET_ADDRESS]"
type input "[GEOGRAPHIC_DATA]"
type input "98233"
type input "US"
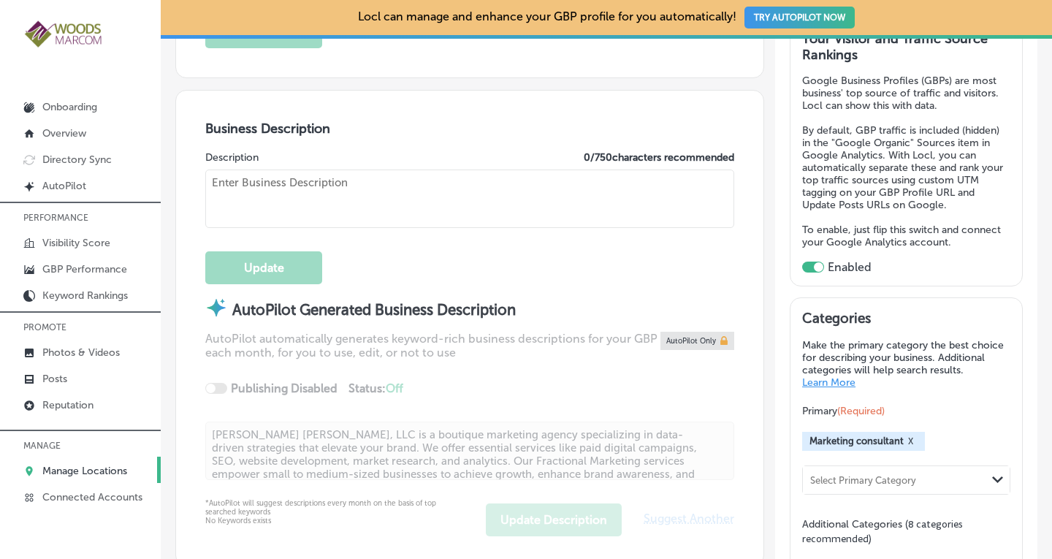
type input "[URL][DOMAIN_NAME]"
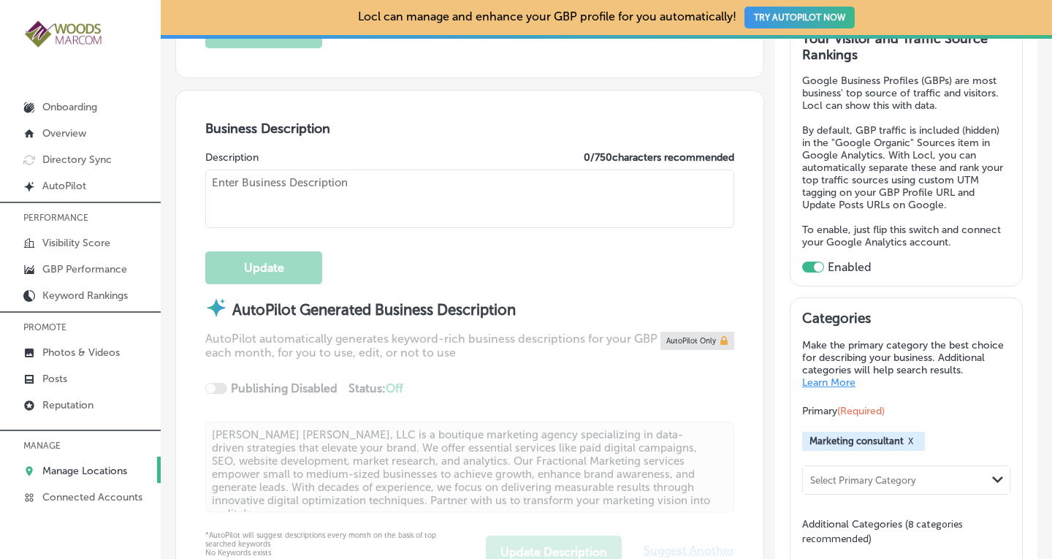
type textarea "[PERSON_NAME] [PERSON_NAME], LLC is a boutique marketing agency specializing in…"
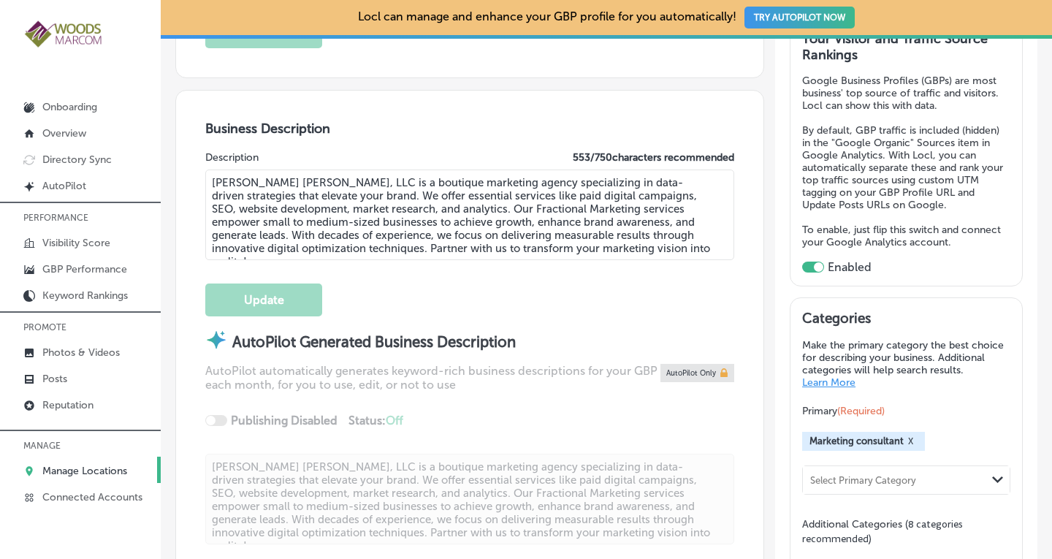
type input "[PHONE_NUMBER]"
drag, startPoint x: 540, startPoint y: 178, endPoint x: 482, endPoint y: 186, distance: 58.2
click at [482, 186] on textarea "[PERSON_NAME] [PERSON_NAME], LLC is a boutique marketing agency specializing in…" at bounding box center [469, 214] width 529 height 91
click at [329, 192] on textarea "[PERSON_NAME] [PERSON_NAME], LLC is a boutique marketing agency that specialize…" at bounding box center [469, 214] width 529 height 91
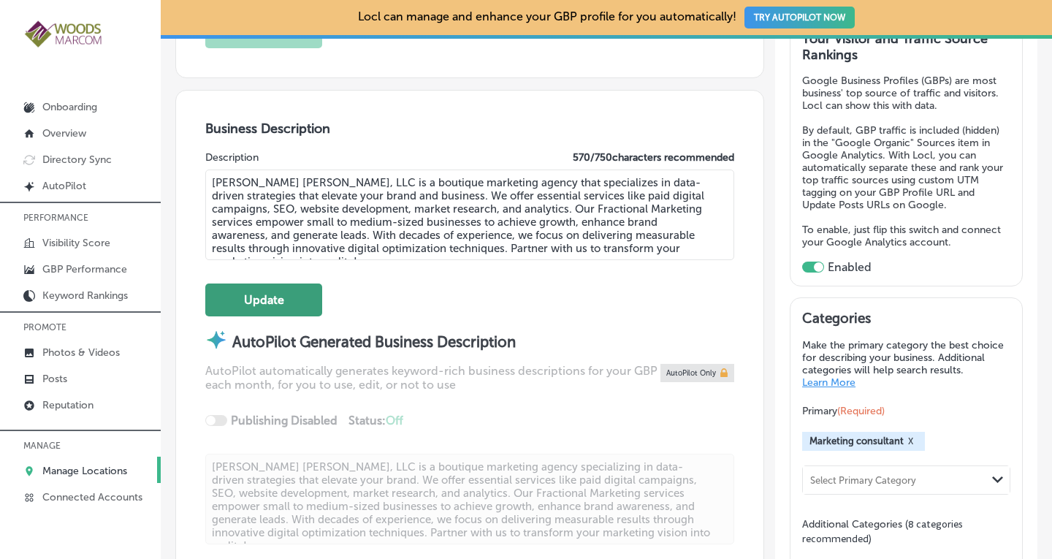
type textarea "[PERSON_NAME] [PERSON_NAME], LLC is a boutique marketing agency that specialize…"
click at [272, 291] on button "Update" at bounding box center [263, 299] width 117 height 33
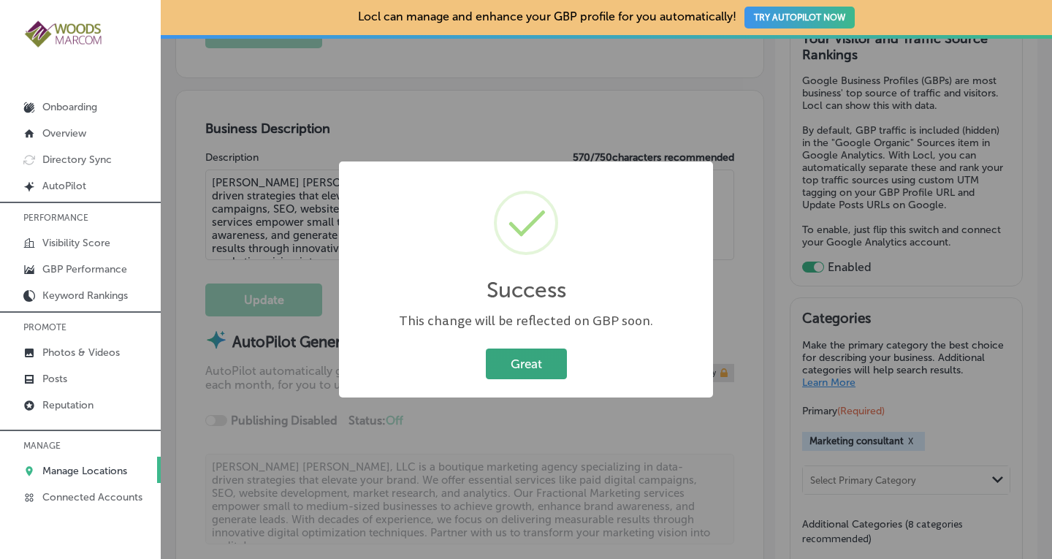
click at [542, 373] on button "Great" at bounding box center [526, 363] width 81 height 30
